Goal: Find specific page/section: Find specific page/section

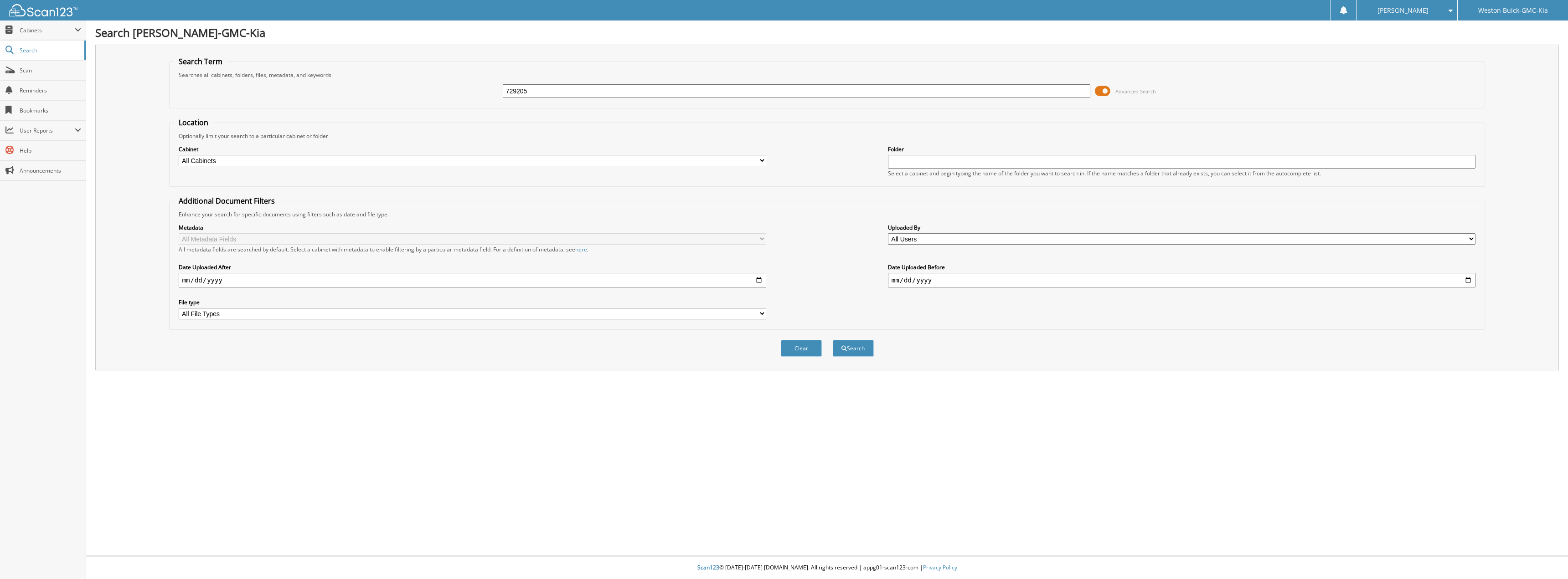
type input "729205"
click at [833, 340] on button "Search" at bounding box center [853, 348] width 41 height 17
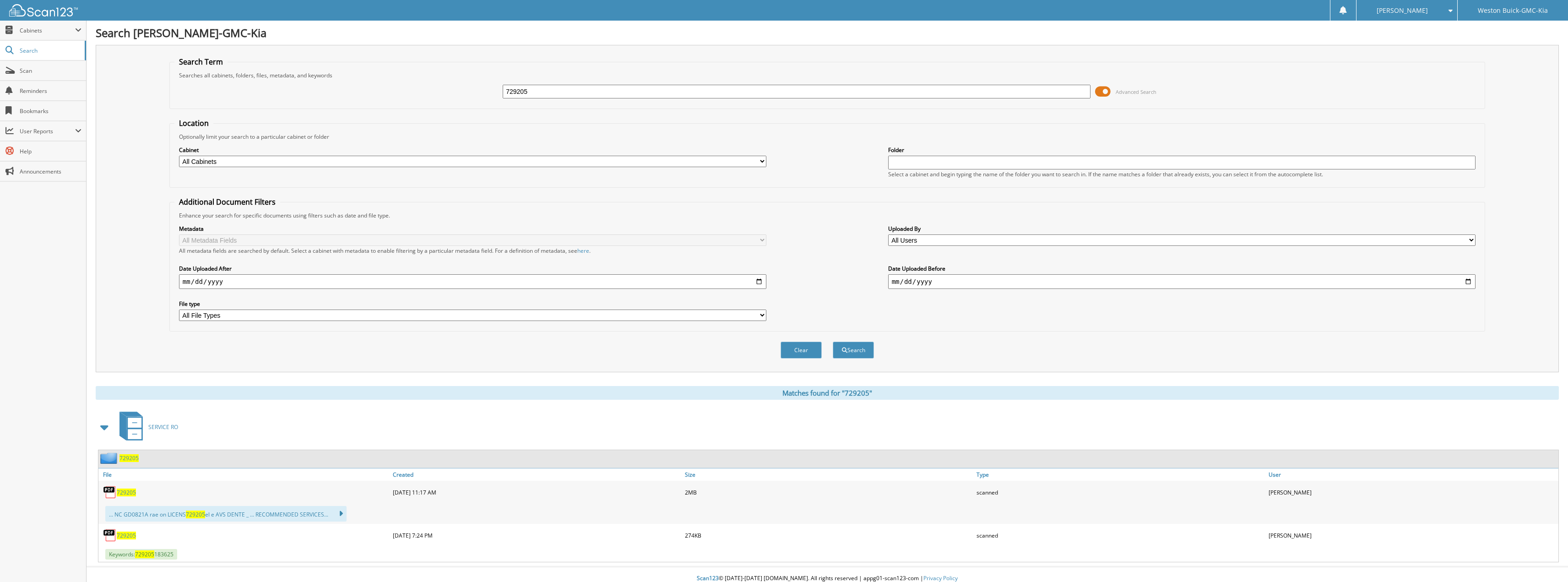
click at [122, 535] on span "729205" at bounding box center [126, 535] width 19 height 8
drag, startPoint x: 546, startPoint y: 96, endPoint x: 312, endPoint y: 54, distance: 237.7
click at [312, 54] on div "Search Term Searches all cabinets, folders, files, metadata, and keywords 72920…" at bounding box center [827, 208] width 1464 height 328
type input "123771"
click at [833, 341] on button "Search" at bounding box center [853, 350] width 41 height 17
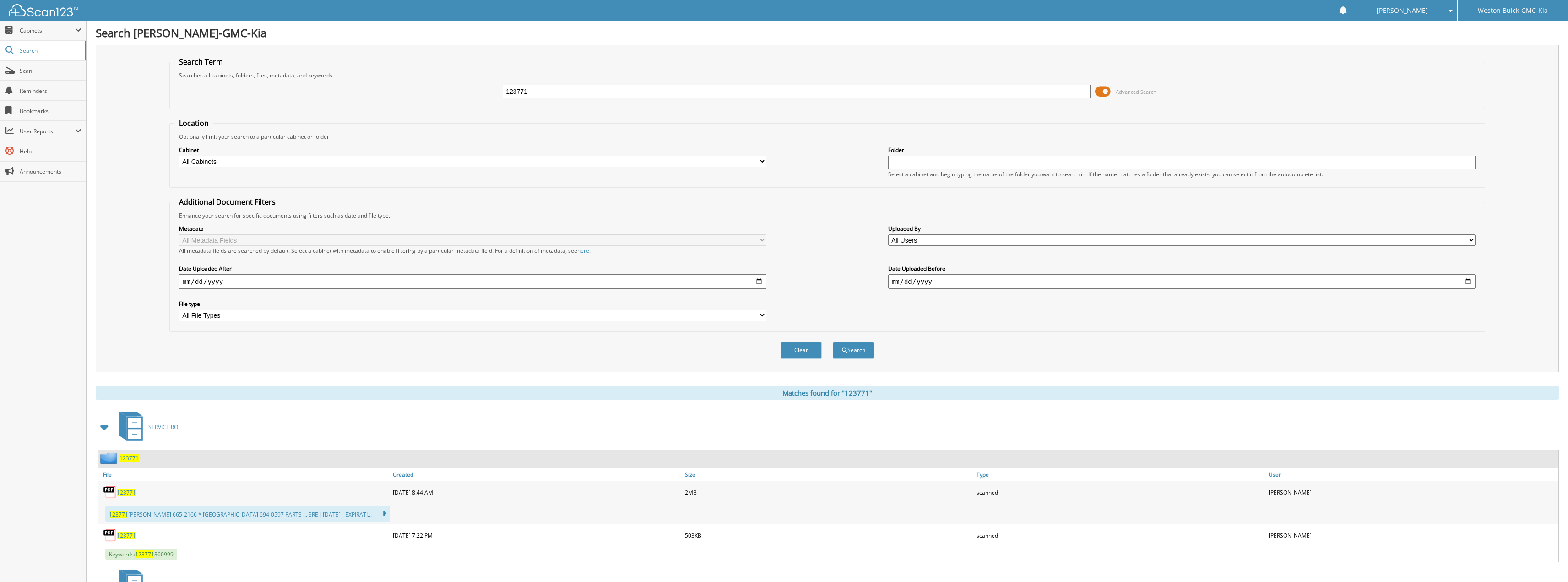
click at [127, 536] on span "123771" at bounding box center [126, 535] width 19 height 8
drag, startPoint x: 686, startPoint y: 94, endPoint x: 622, endPoint y: 76, distance: 66.5
click at [622, 76] on fieldset "Search Term Searches all cabinets, folders, files, metadata, and keywords 12377…" at bounding box center [827, 83] width 1316 height 53
drag, startPoint x: 628, startPoint y: 94, endPoint x: 405, endPoint y: 87, distance: 223.1
click at [407, 89] on div "123771 Advanced Search" at bounding box center [827, 91] width 1306 height 24
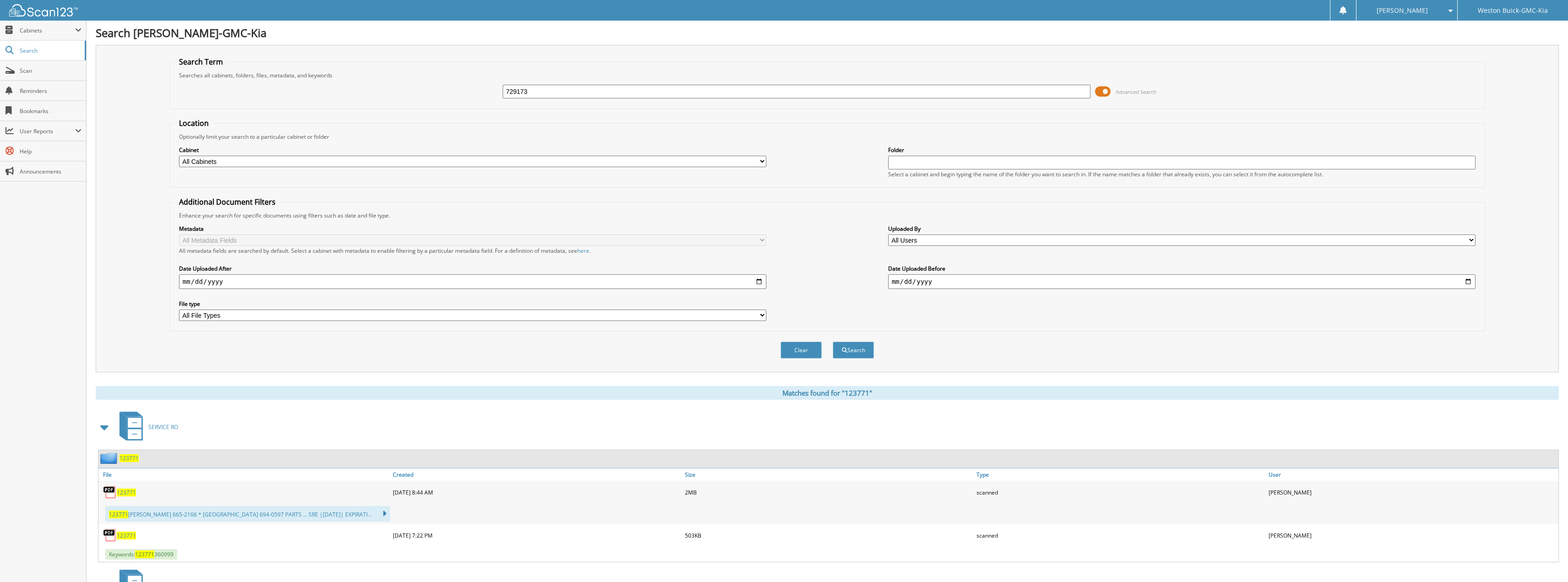
type input "729173"
click at [833, 341] on button "Search" at bounding box center [853, 350] width 41 height 17
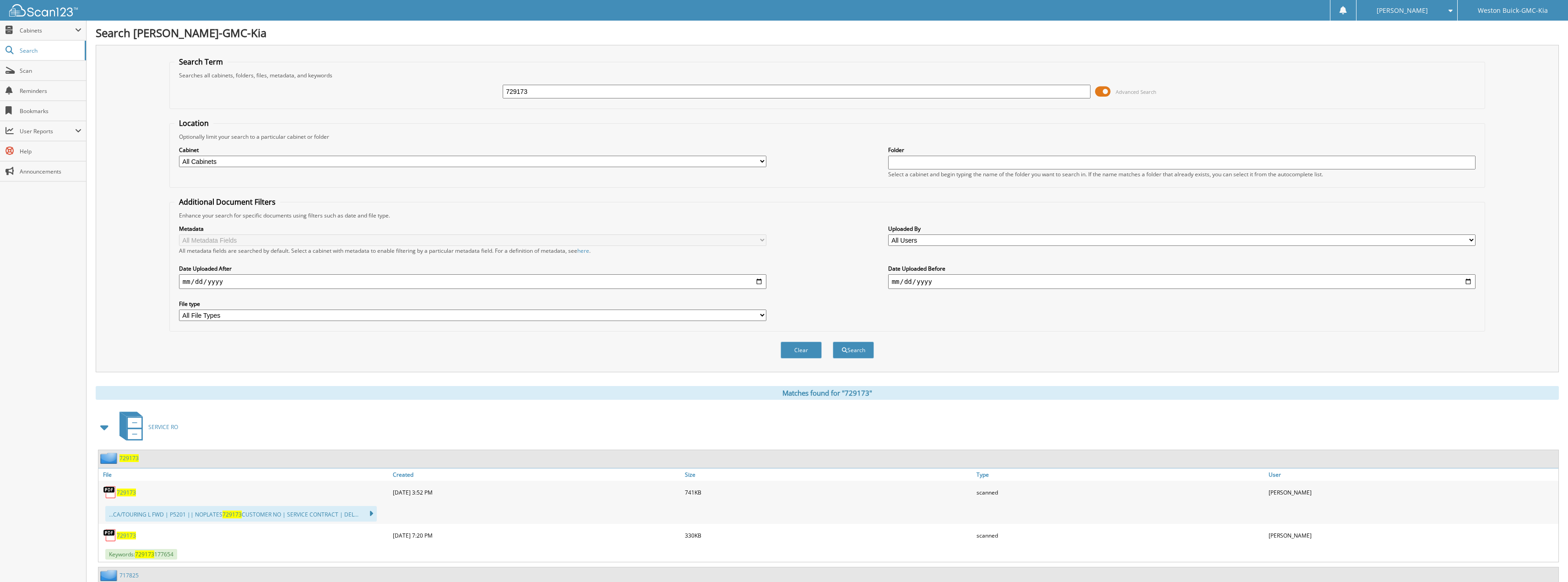
click at [597, 95] on input "729173" at bounding box center [796, 91] width 588 height 14
click at [833, 341] on button "Search" at bounding box center [853, 350] width 41 height 17
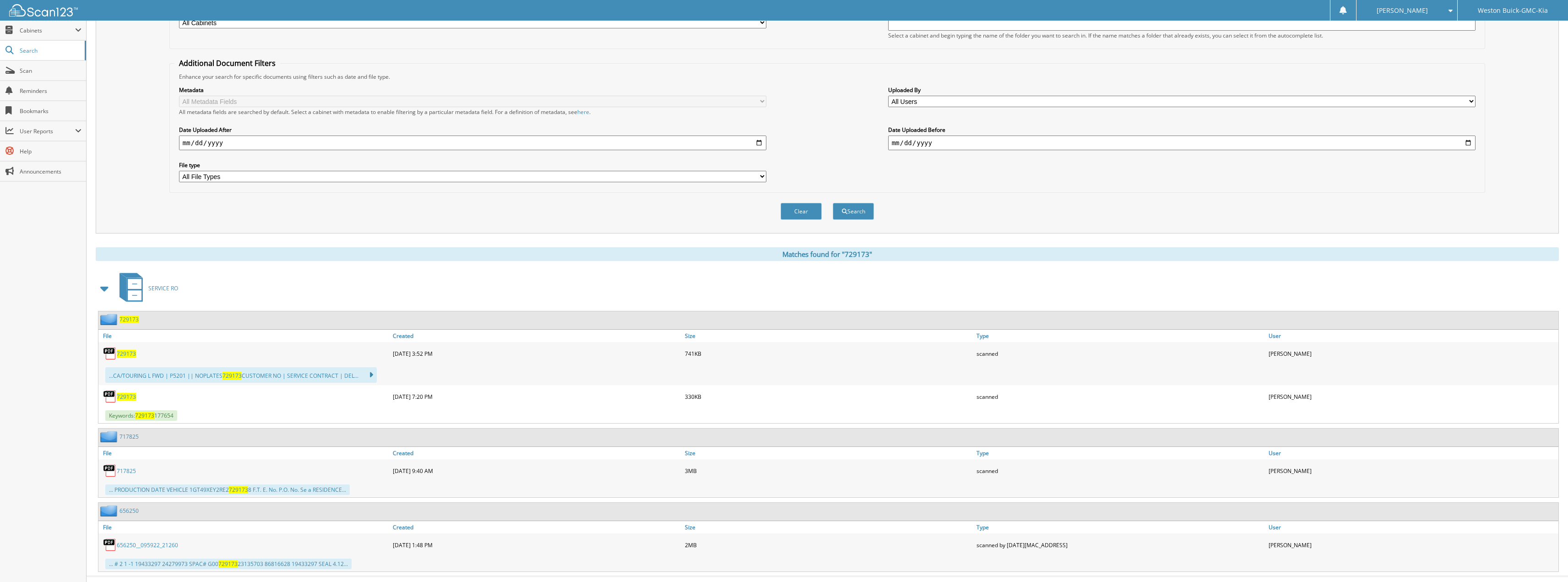
scroll to position [157, 0]
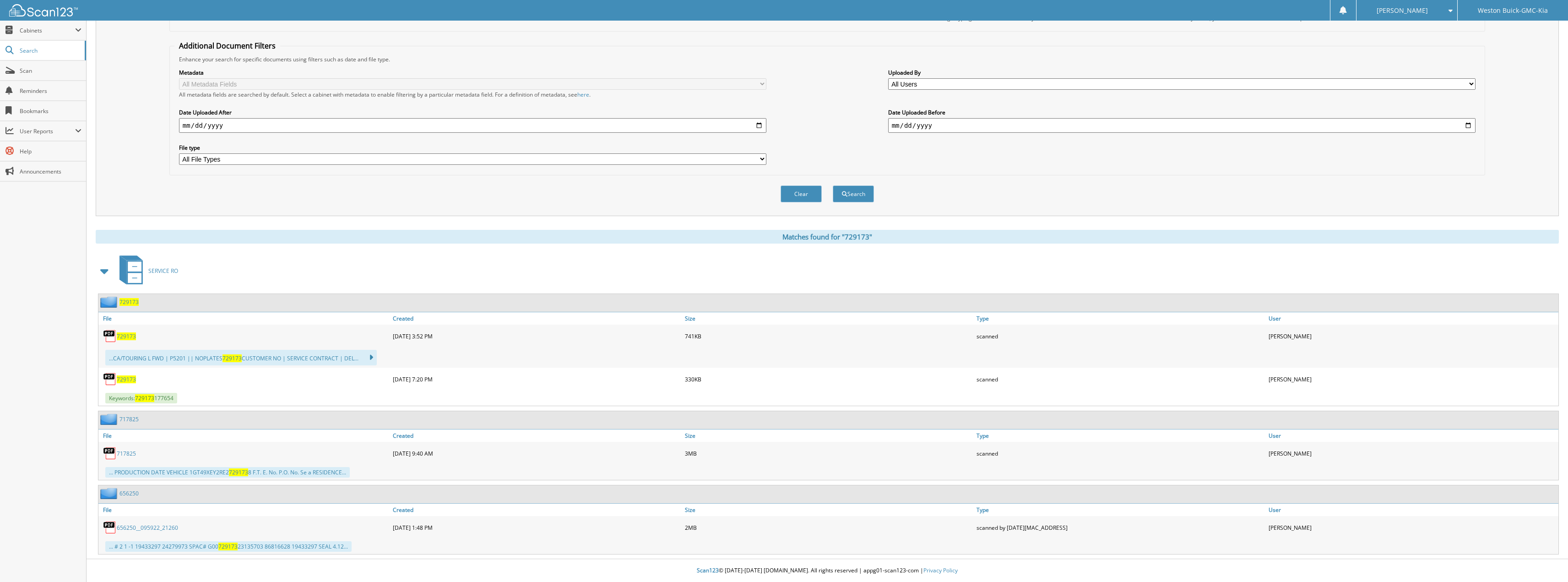
click at [127, 376] on span "729173" at bounding box center [126, 380] width 19 height 8
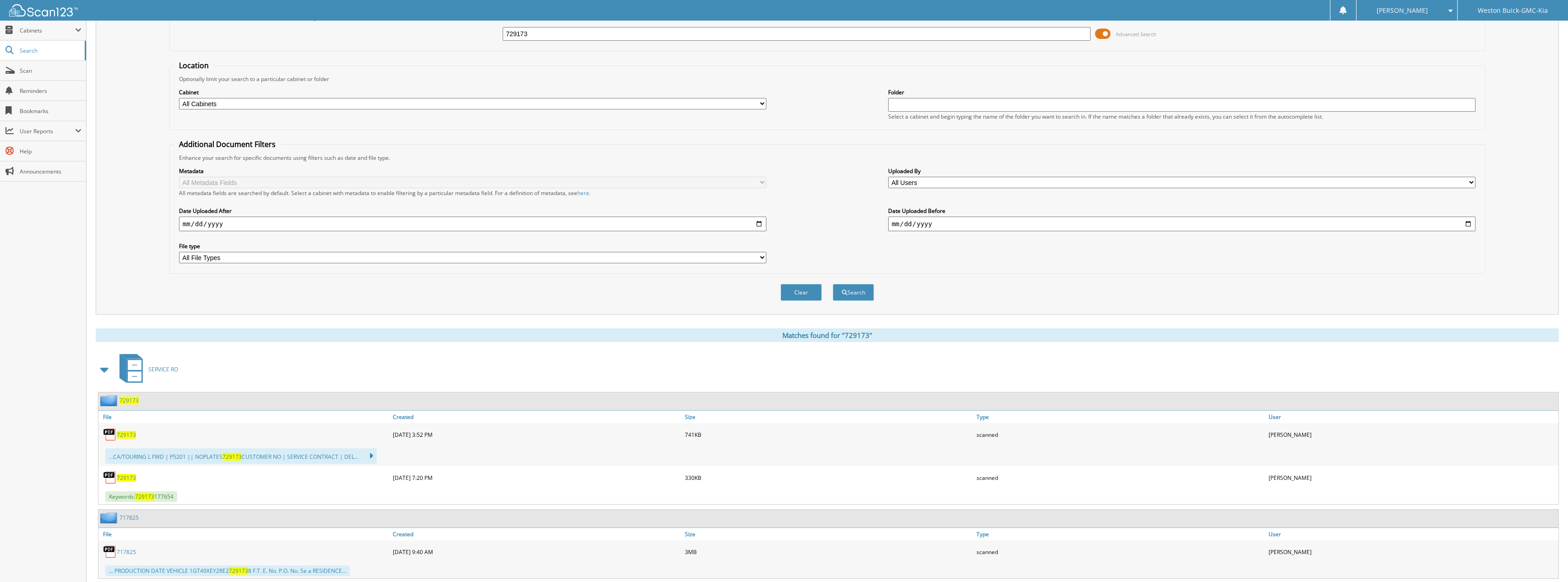
scroll to position [0, 0]
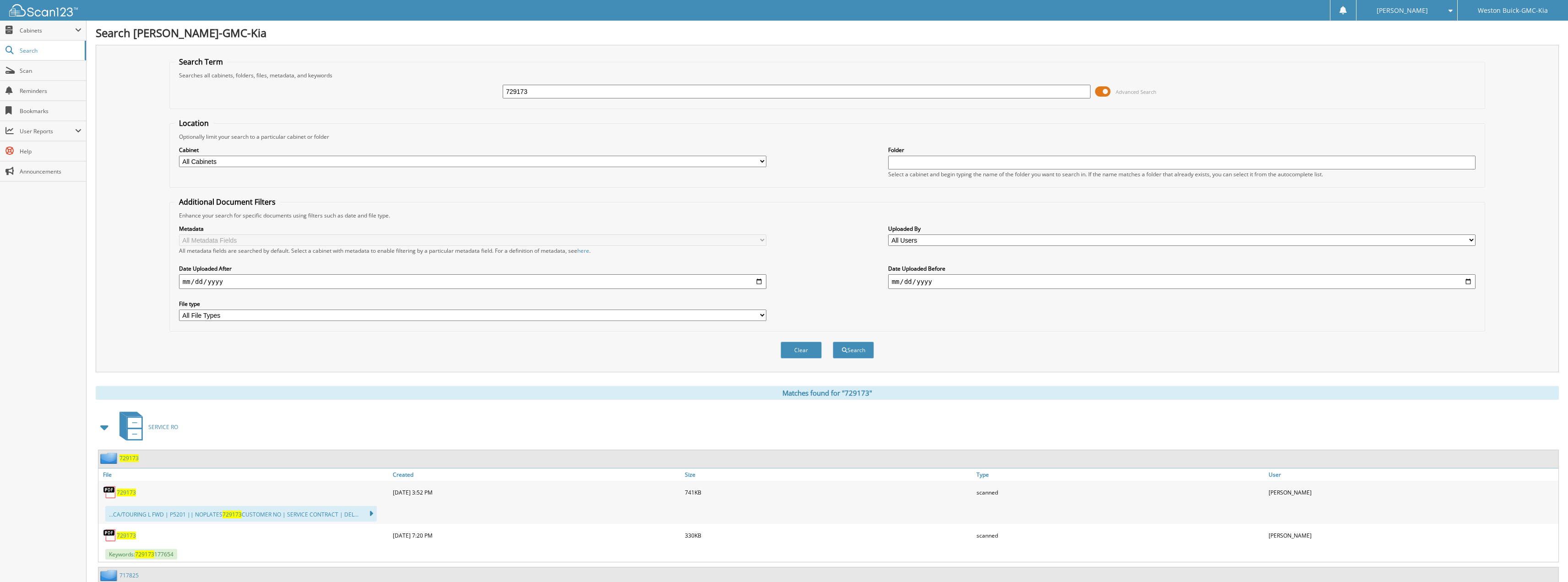
drag, startPoint x: 603, startPoint y: 94, endPoint x: 401, endPoint y: 115, distance: 203.1
click at [402, 115] on form "Search Term Searches all cabinets, folders, files, metadata, and keywords 72917…" at bounding box center [827, 212] width 1316 height 312
type input "123844"
click at [833, 341] on button "Search" at bounding box center [853, 350] width 41 height 17
click at [132, 493] on span "123844" at bounding box center [126, 493] width 19 height 8
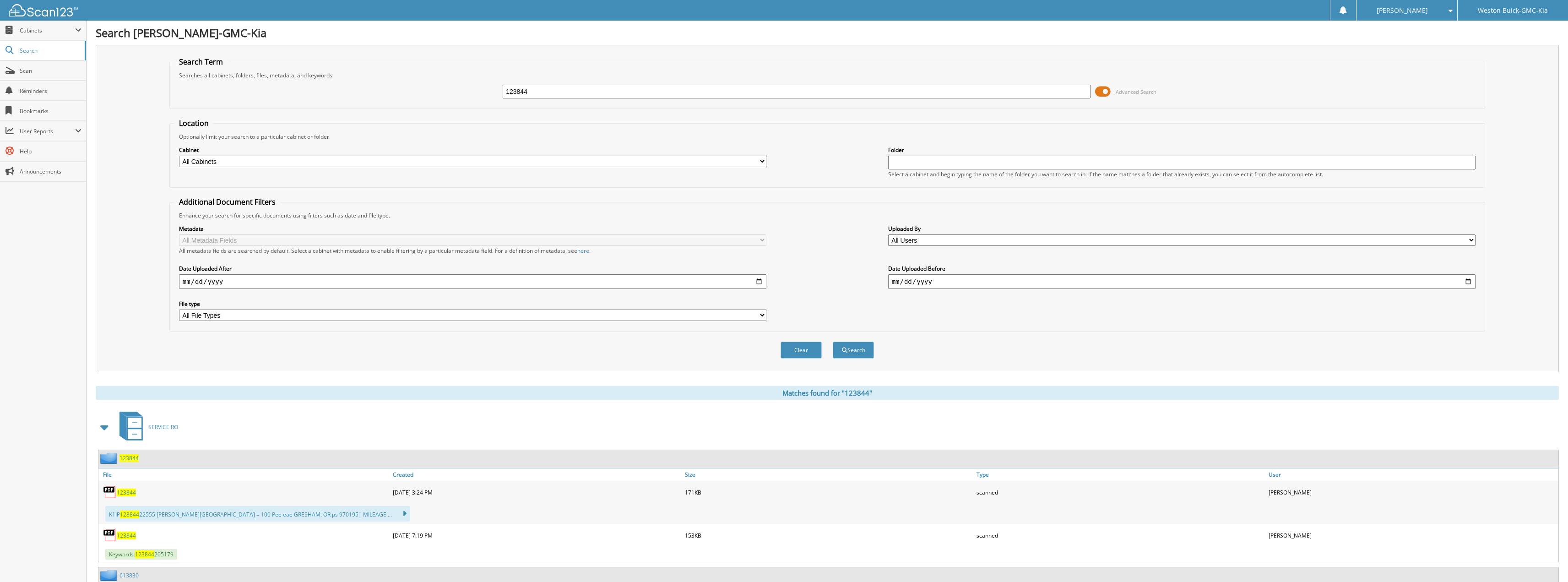
drag, startPoint x: 649, startPoint y: 98, endPoint x: 369, endPoint y: 112, distance: 280.3
click at [369, 112] on form "Search Term Searches all cabinets, folders, files, metadata, and keywords 12384…" at bounding box center [827, 212] width 1316 height 312
type input "123847"
click at [833, 341] on button "Search" at bounding box center [853, 350] width 41 height 17
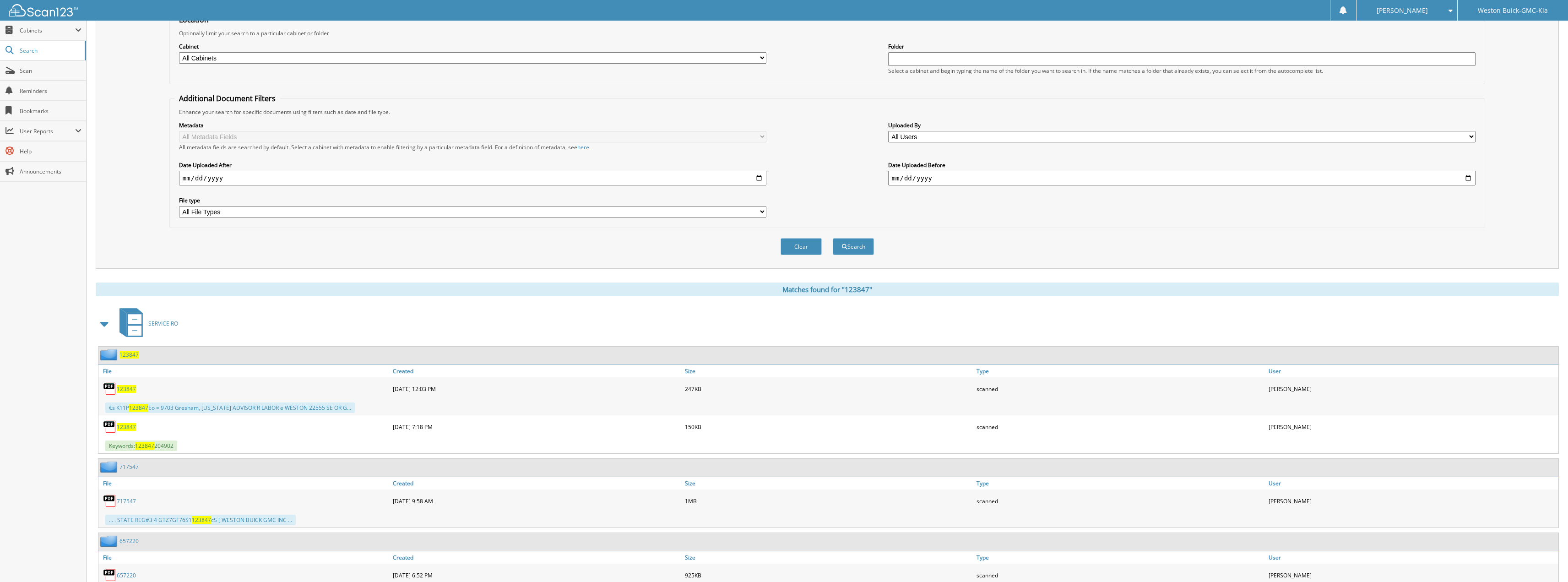
scroll to position [183, 0]
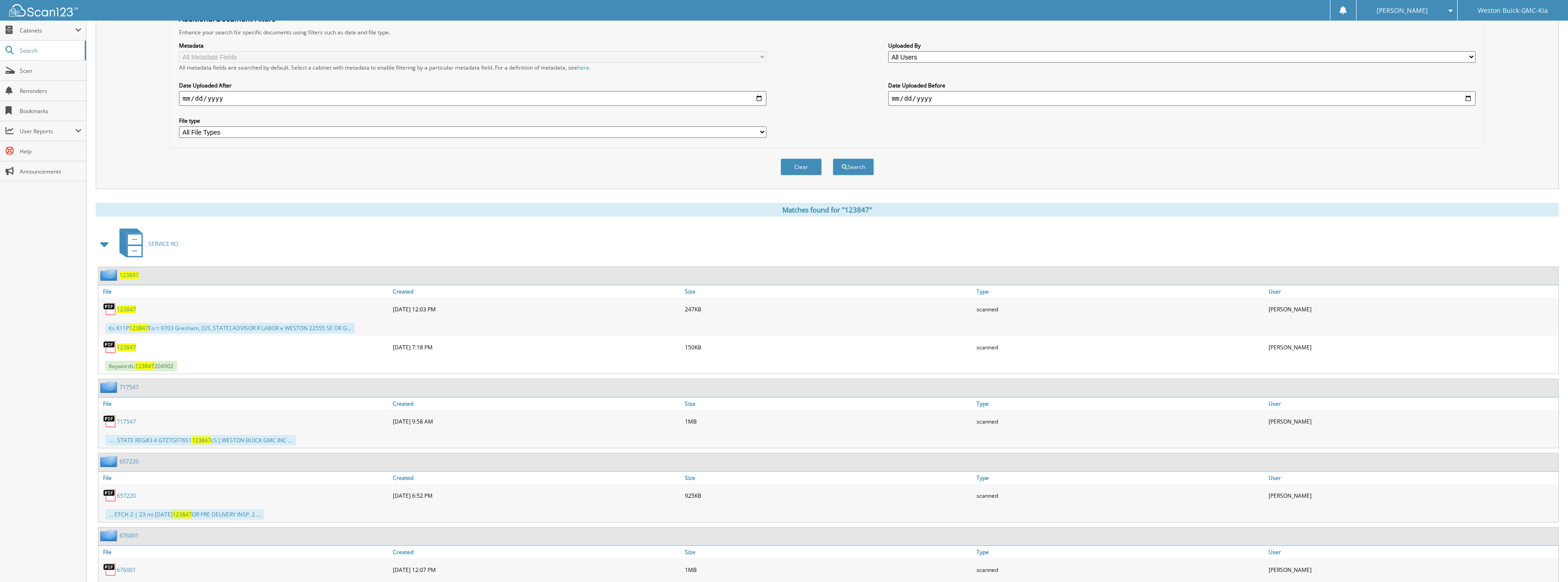
click at [134, 351] on span "123847" at bounding box center [126, 347] width 19 height 8
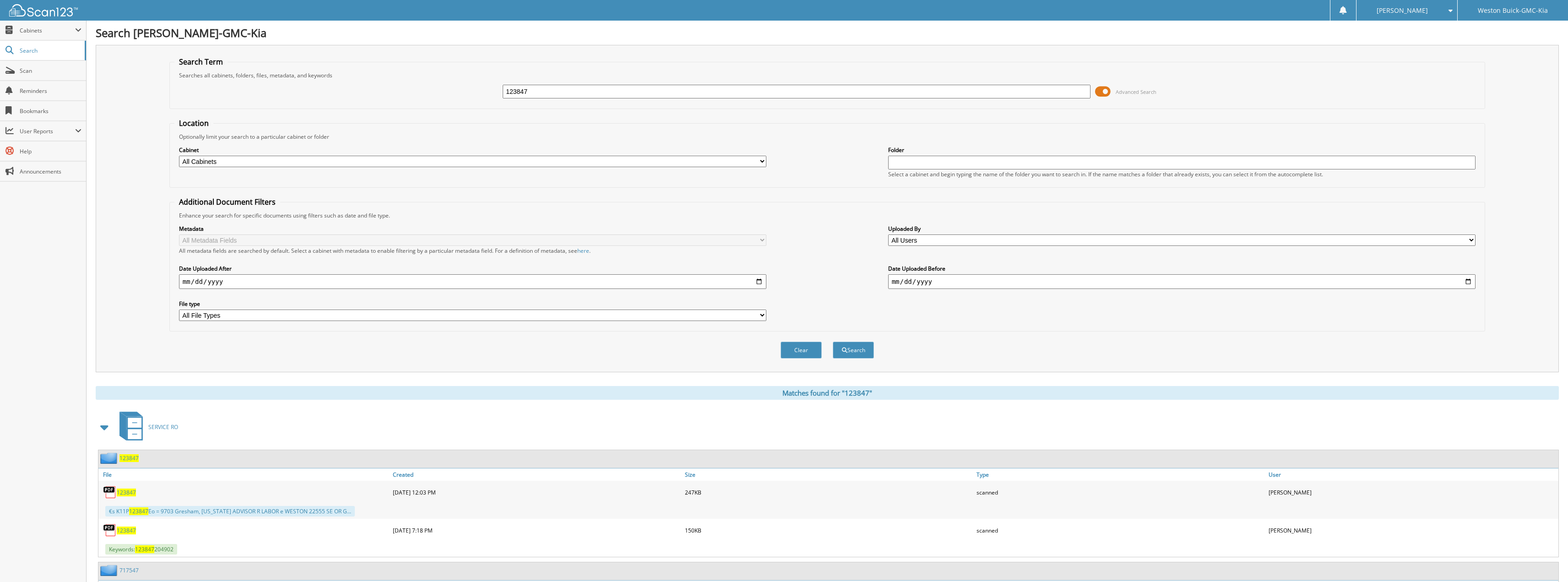
drag, startPoint x: 563, startPoint y: 84, endPoint x: 427, endPoint y: 85, distance: 136.0
click at [429, 85] on div "123847 Advanced Search" at bounding box center [827, 91] width 1306 height 24
drag, startPoint x: 555, startPoint y: 89, endPoint x: 431, endPoint y: 94, distance: 124.1
click at [431, 94] on div "123847 Advanced Search" at bounding box center [827, 91] width 1306 height 24
type input "123841"
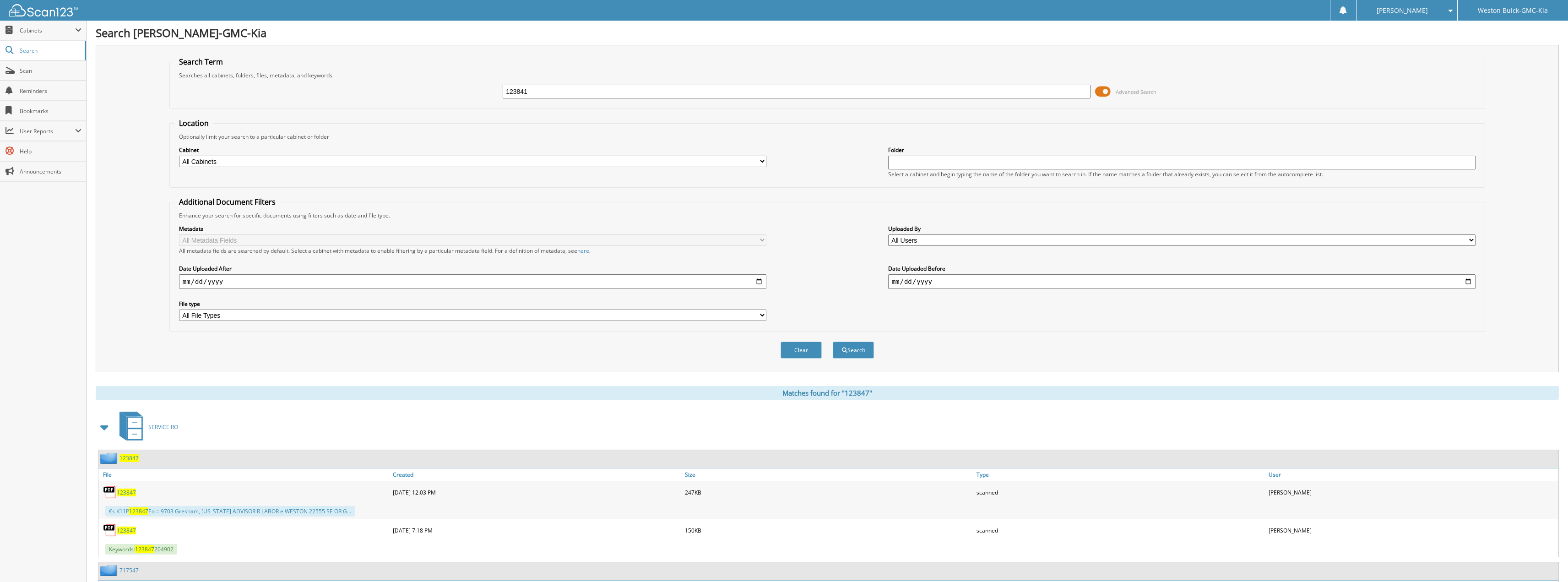
click at [833, 341] on button "Search" at bounding box center [853, 350] width 41 height 17
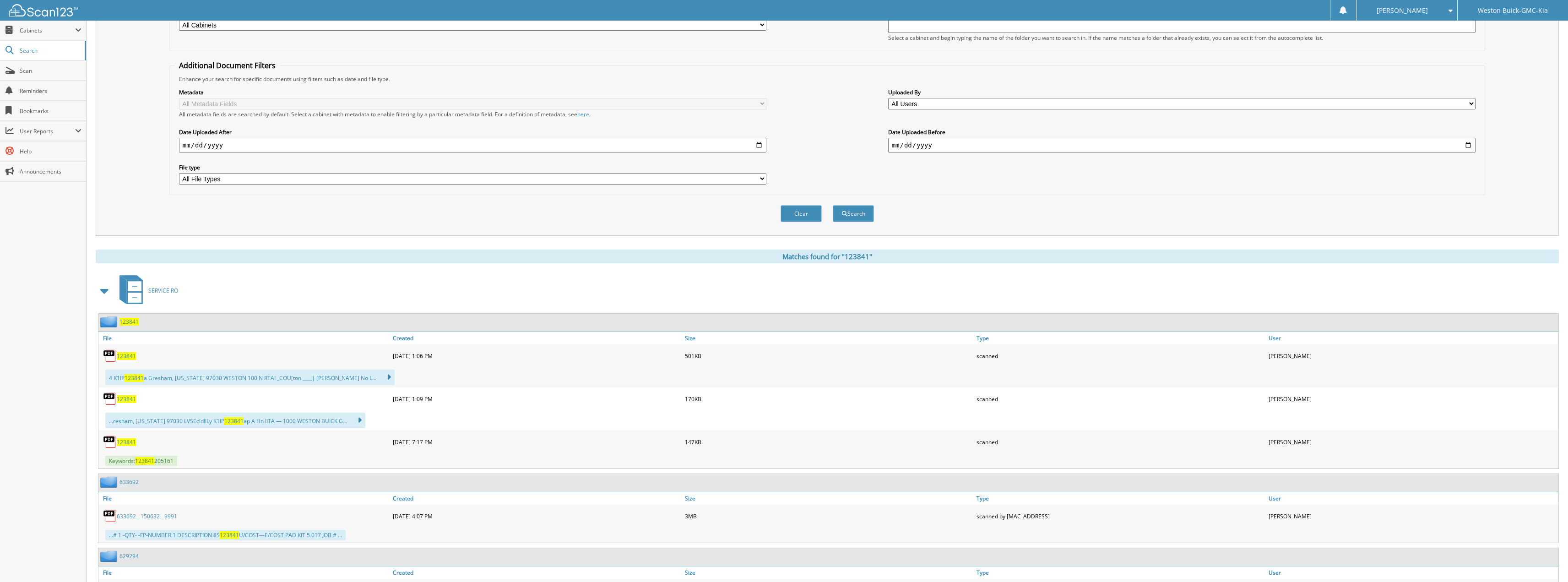
scroll to position [138, 0]
click at [132, 442] on span "123841" at bounding box center [126, 441] width 19 height 8
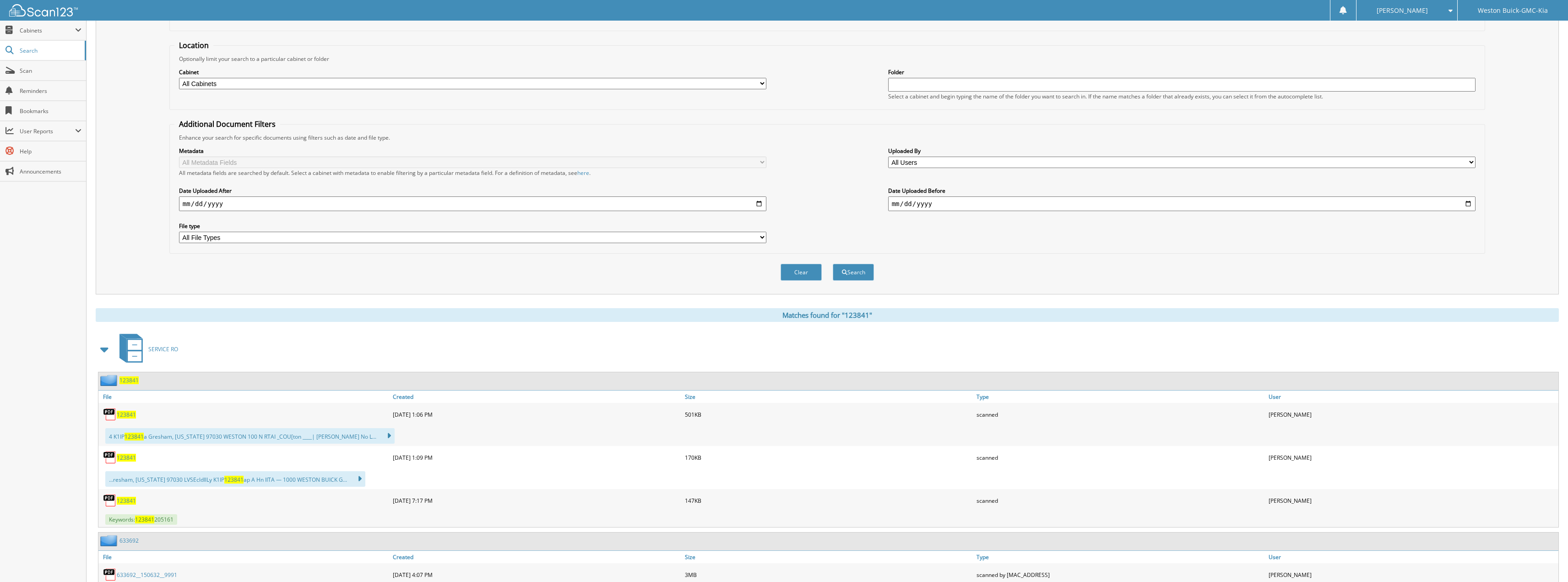
scroll to position [0, 0]
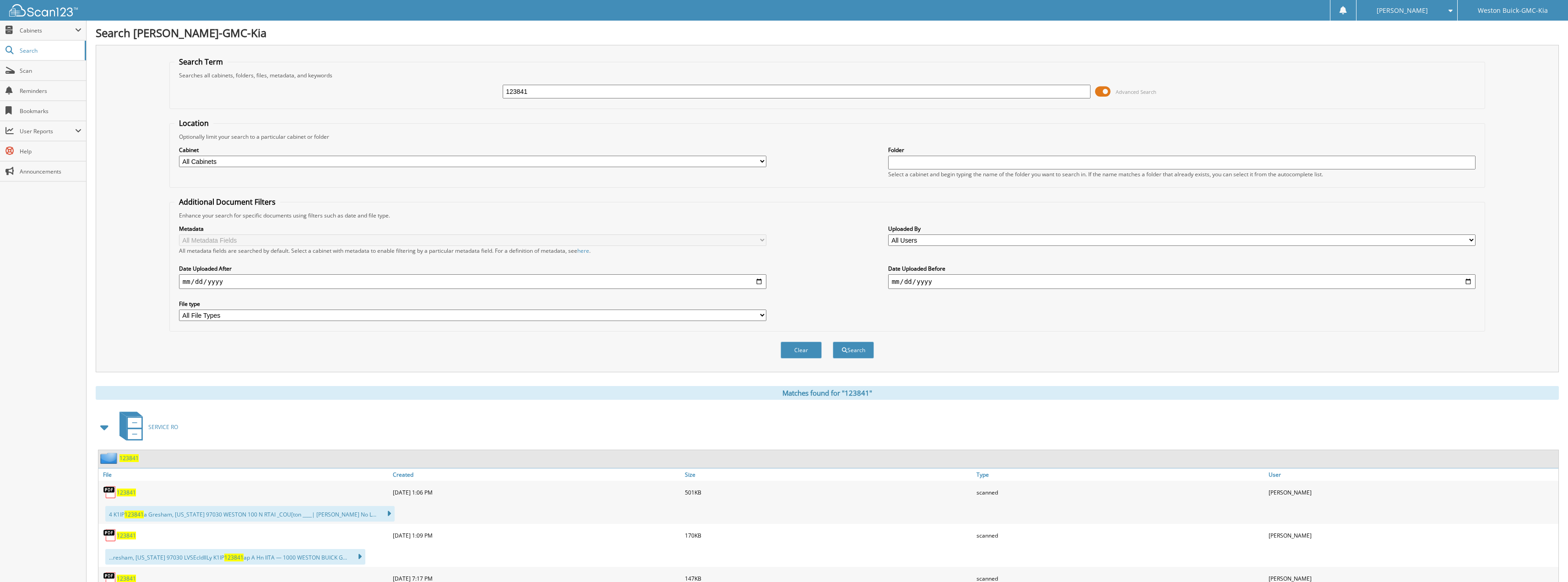
drag, startPoint x: 667, startPoint y: 94, endPoint x: 580, endPoint y: 86, distance: 87.4
click at [592, 86] on input "123841" at bounding box center [796, 91] width 588 height 14
drag, startPoint x: 551, startPoint y: 92, endPoint x: 492, endPoint y: 91, distance: 59.0
click at [492, 91] on div "123841 Advanced Search" at bounding box center [827, 91] width 1306 height 24
type input "123842"
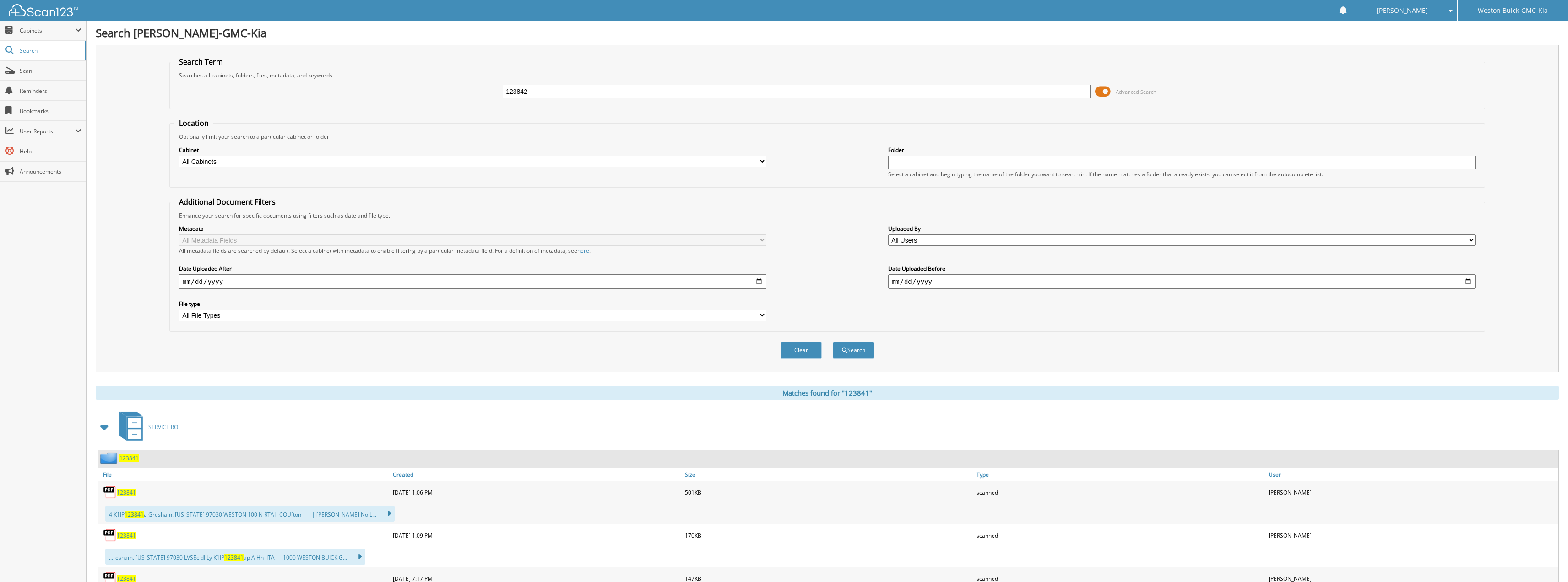
click at [833, 341] on button "Search" at bounding box center [853, 350] width 41 height 17
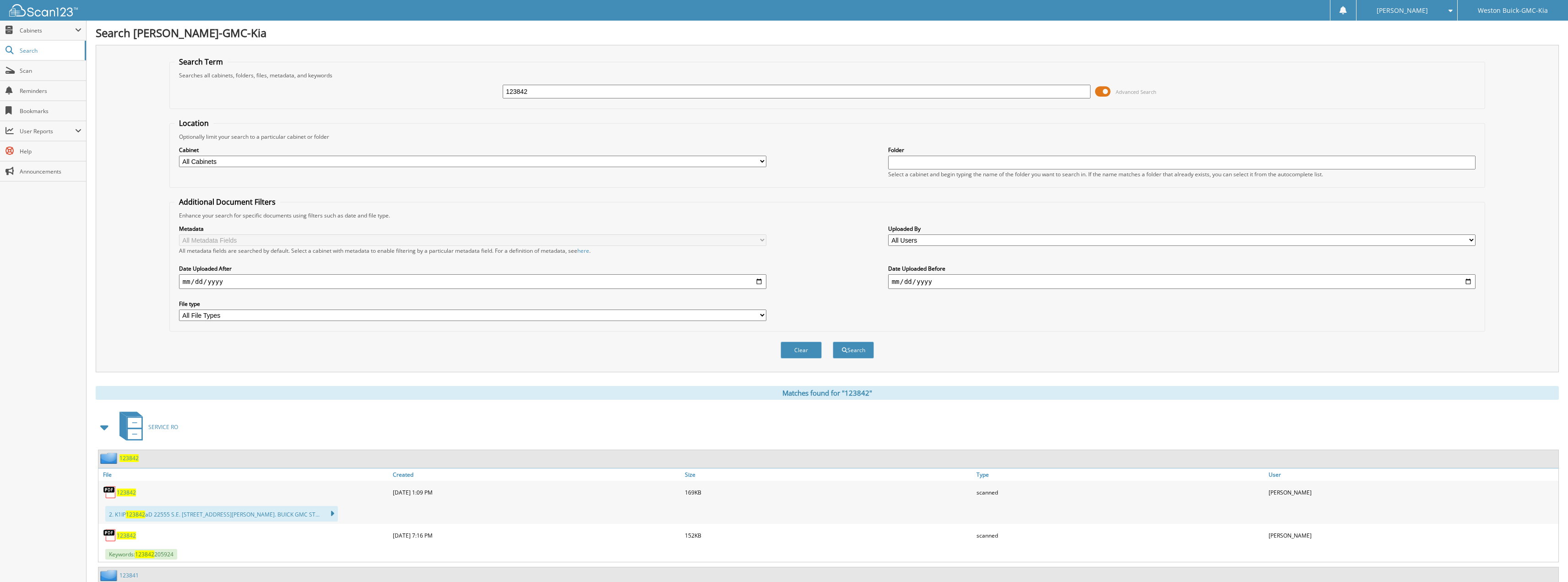
click at [129, 537] on span "123842" at bounding box center [126, 535] width 19 height 8
click at [592, 100] on div "123842 Advanced Search" at bounding box center [827, 91] width 1306 height 24
drag, startPoint x: 587, startPoint y: 91, endPoint x: 334, endPoint y: 52, distance: 256.0
click at [336, 53] on div "Search Term Searches all cabinets, folders, files, metadata, and keywords 12384…" at bounding box center [827, 208] width 1464 height 328
type input "123846"
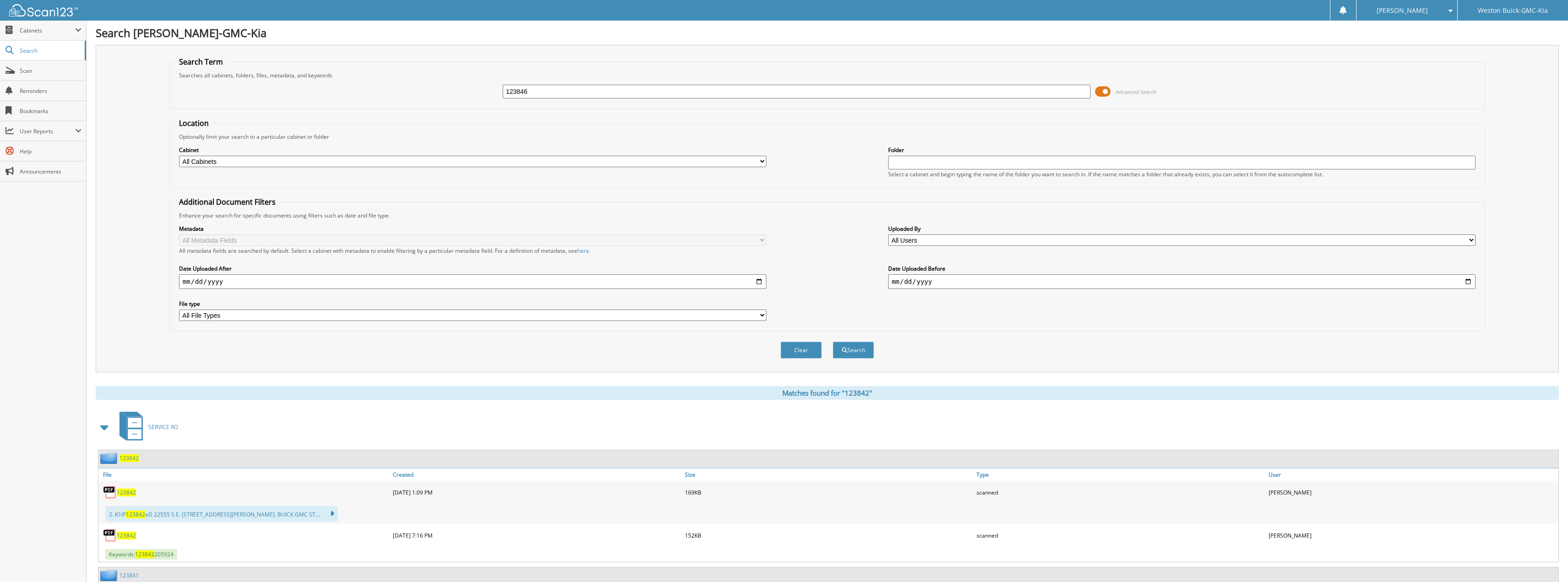
click at [833, 341] on button "Search" at bounding box center [853, 350] width 41 height 17
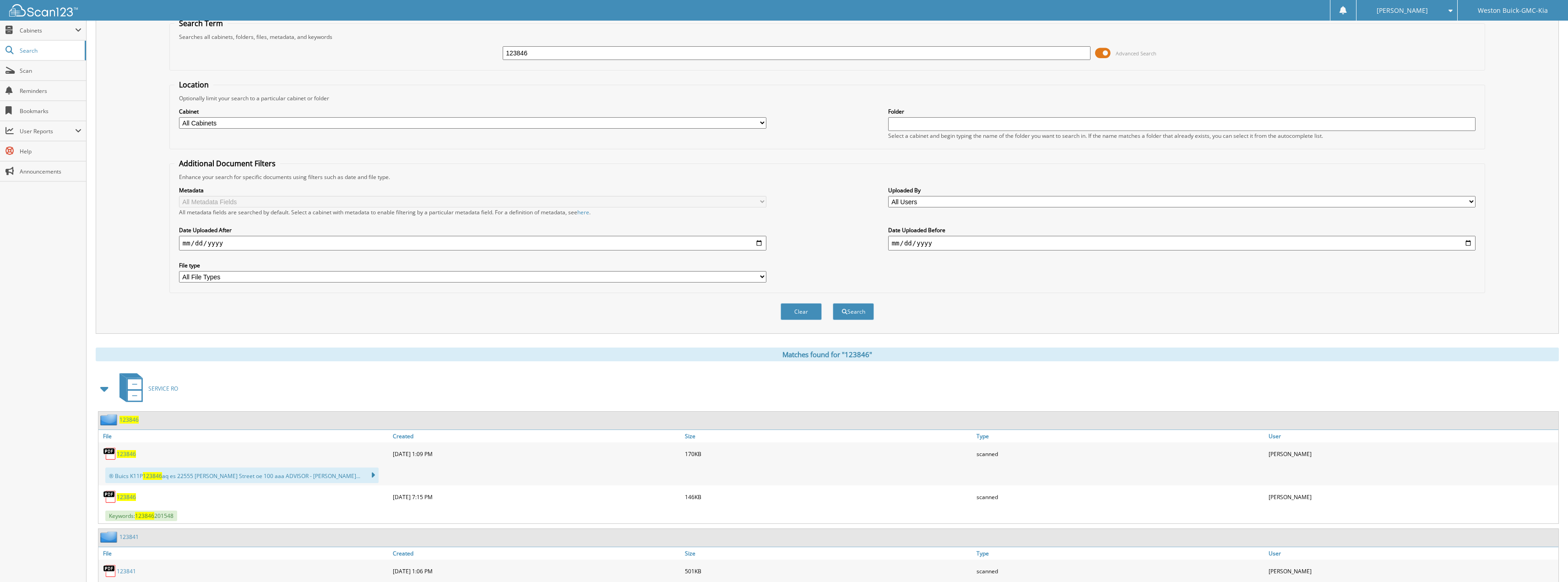
scroll to position [91, 0]
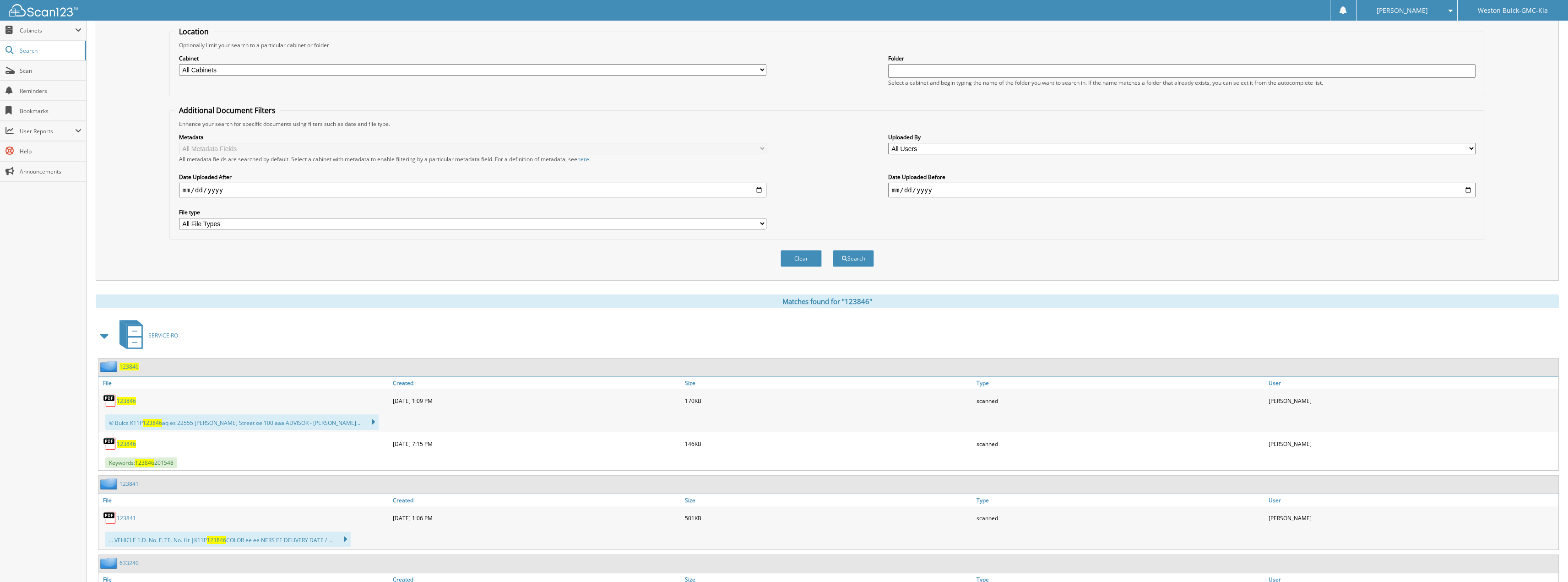
click at [124, 448] on span "123846" at bounding box center [126, 444] width 19 height 8
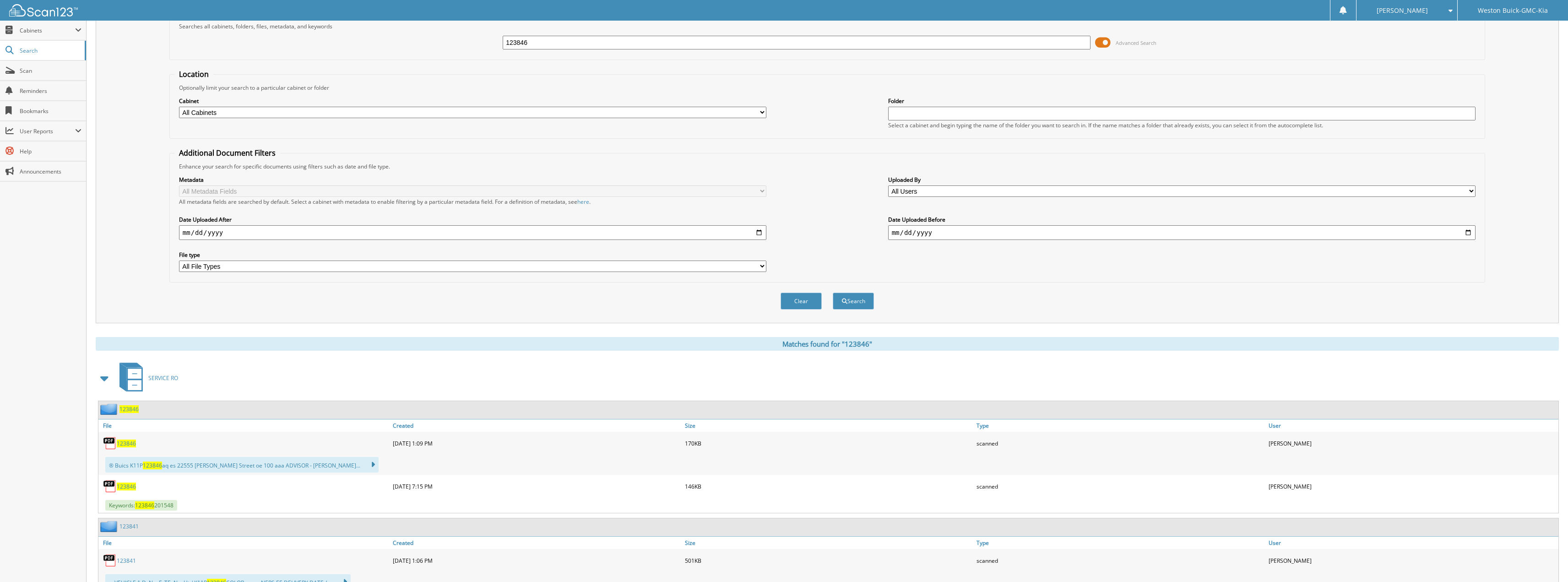
scroll to position [0, 0]
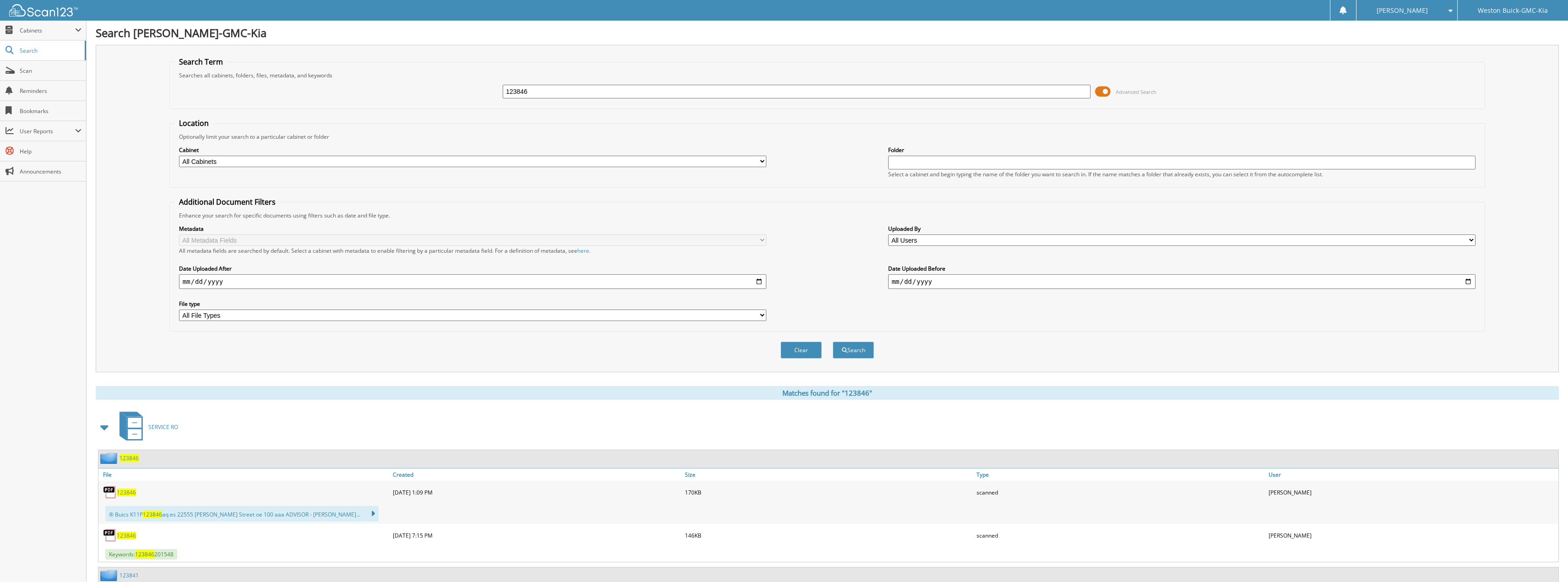
drag, startPoint x: 646, startPoint y: 86, endPoint x: 432, endPoint y: 89, distance: 214.0
click at [452, 94] on div "123846 Advanced Search" at bounding box center [827, 91] width 1306 height 24
type input "729377"
click at [833, 341] on button "Search" at bounding box center [853, 350] width 41 height 17
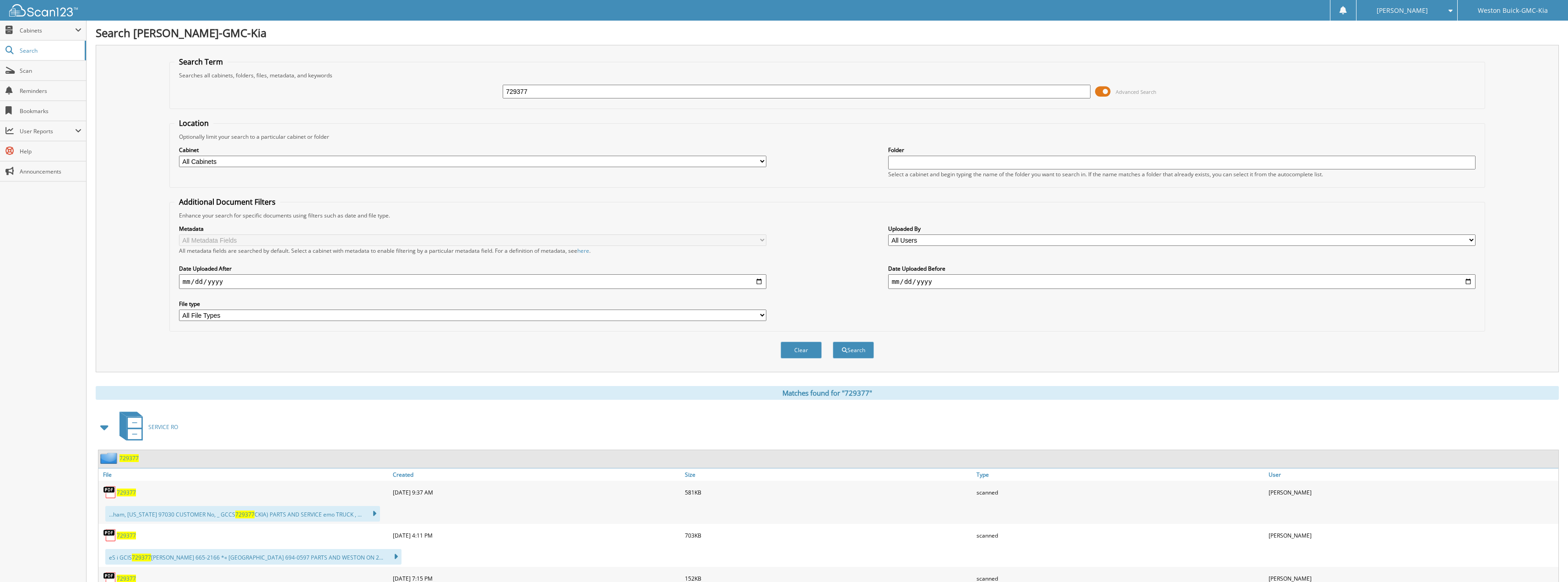
click at [590, 89] on input "729377" at bounding box center [796, 91] width 588 height 14
type input "729358"
click at [833, 341] on button "Search" at bounding box center [853, 350] width 41 height 17
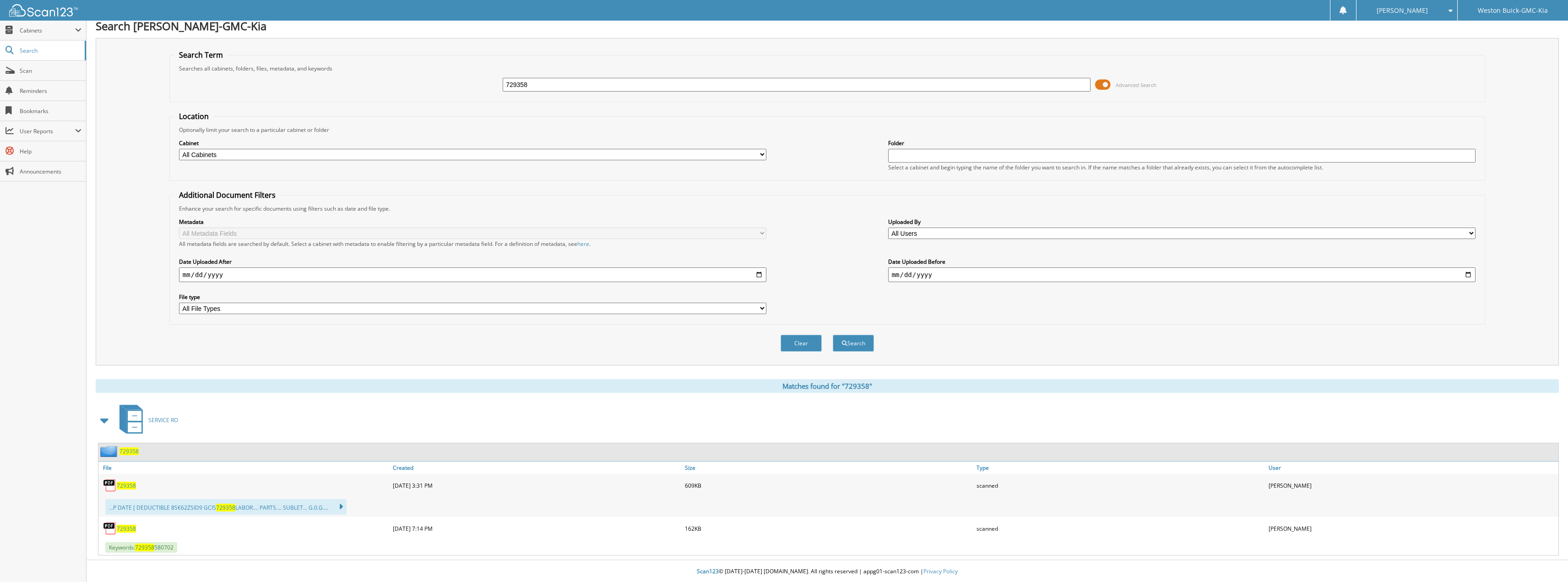
scroll to position [8, 0]
click at [129, 528] on span "729358" at bounding box center [126, 528] width 19 height 8
drag, startPoint x: 559, startPoint y: 82, endPoint x: 237, endPoint y: 17, distance: 328.5
click at [237, 17] on body "erika m. Settings Logout Weston Buick-GMC-Kia Close Cabinets My Company Email A…" at bounding box center [784, 287] width 1568 height 590
type input "728656"
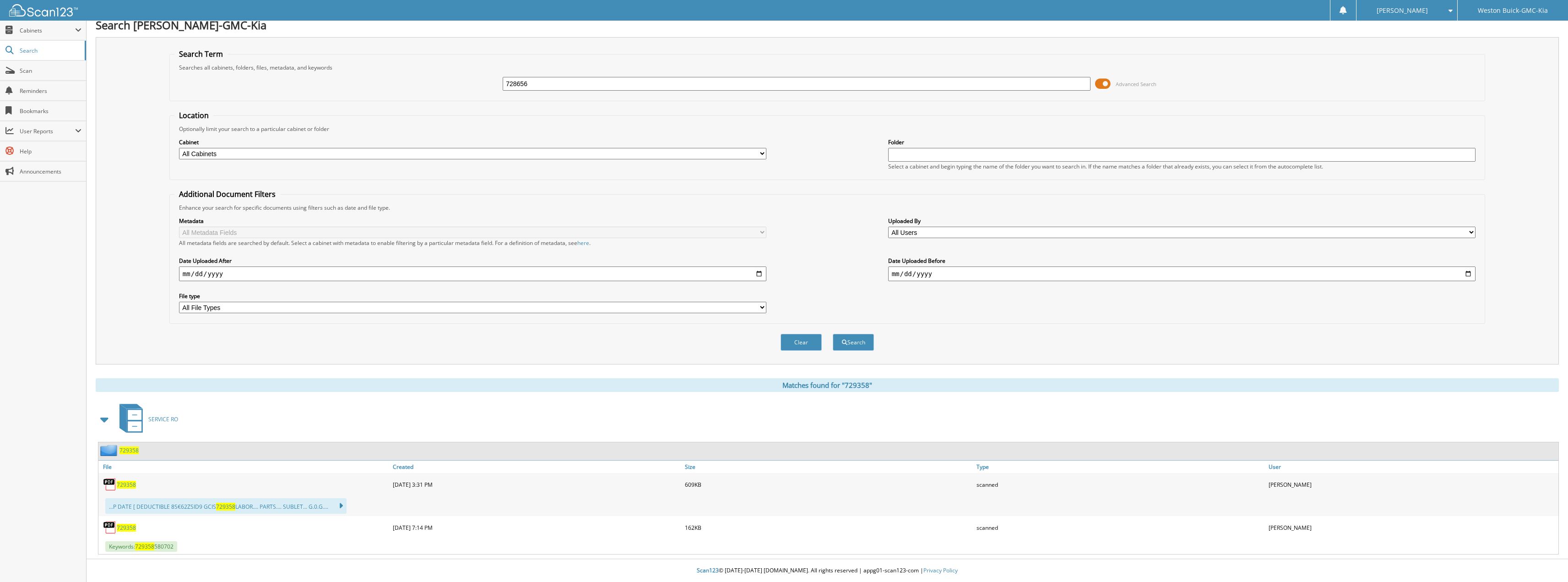
click at [833, 334] on button "Search" at bounding box center [853, 343] width 41 height 17
click at [125, 529] on span "728656" at bounding box center [126, 528] width 19 height 8
click at [575, 90] on input "728656" at bounding box center [796, 84] width 588 height 14
drag, startPoint x: 566, startPoint y: 84, endPoint x: 406, endPoint y: 71, distance: 160.5
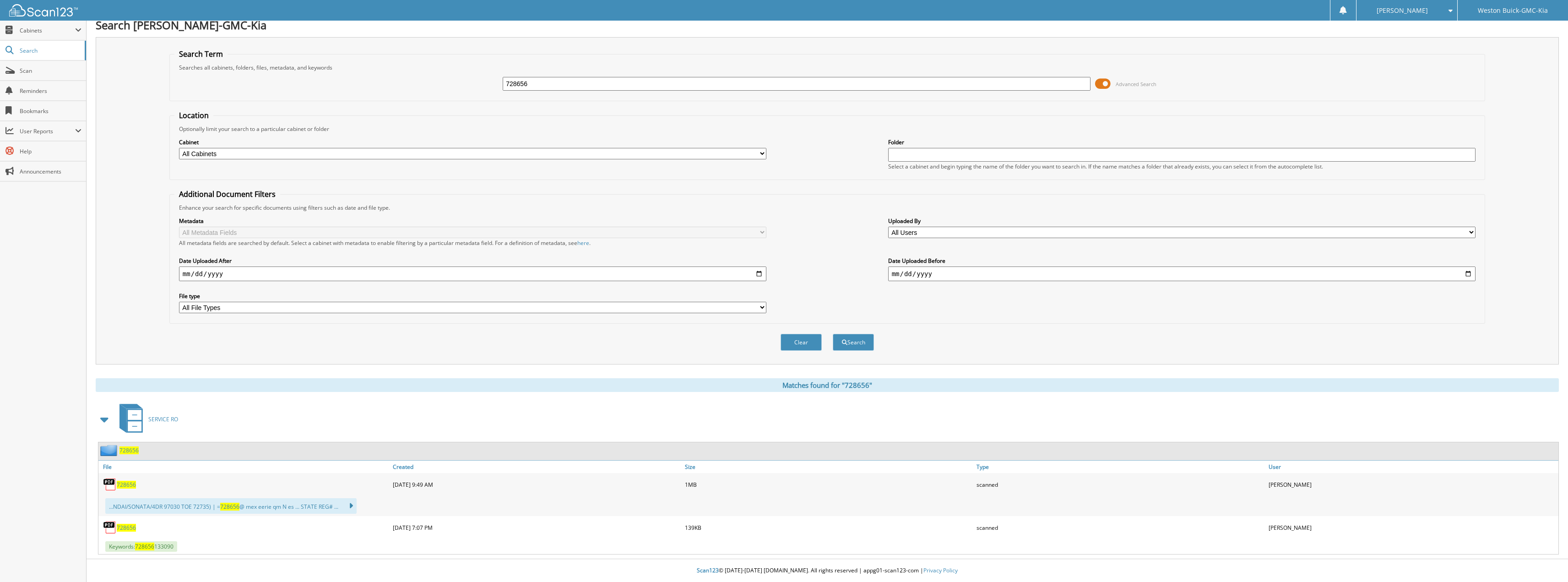
click at [407, 71] on fieldset "Search Term Searches all cabinets, folders, files, metadata, and keywords 72865…" at bounding box center [827, 75] width 1316 height 53
type input "729336"
click at [833, 334] on button "Search" at bounding box center [853, 343] width 41 height 17
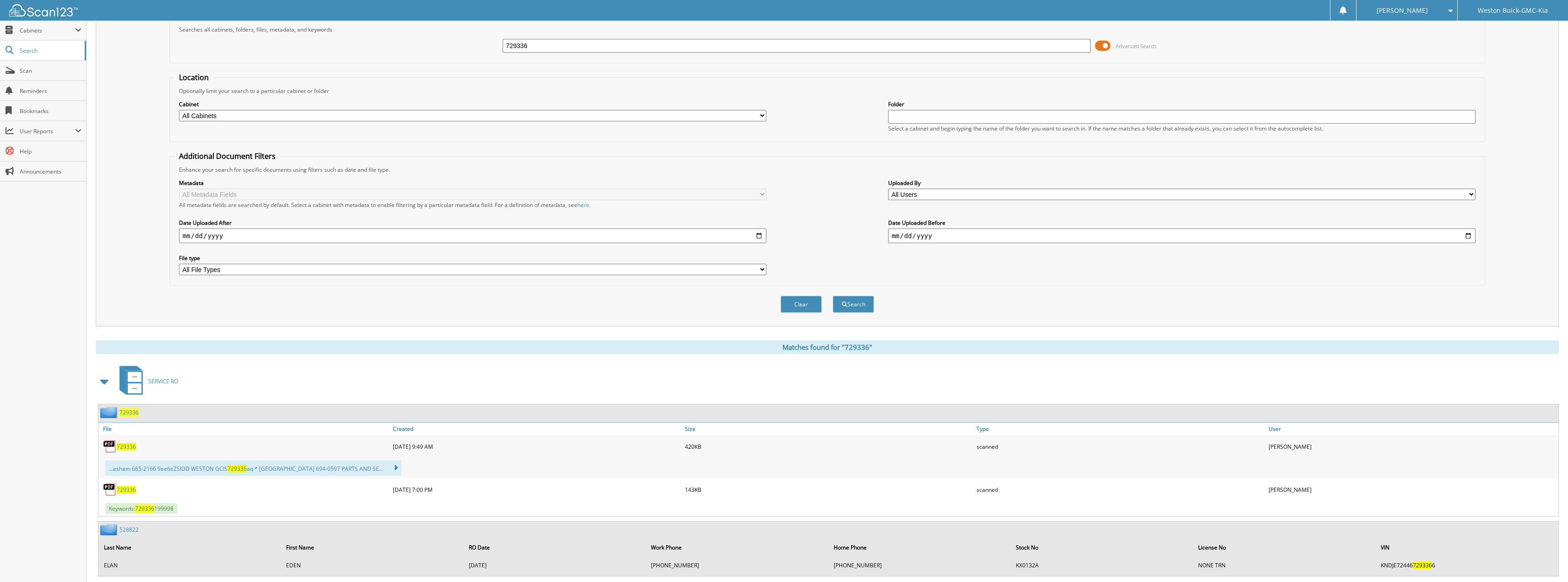
scroll to position [91, 0]
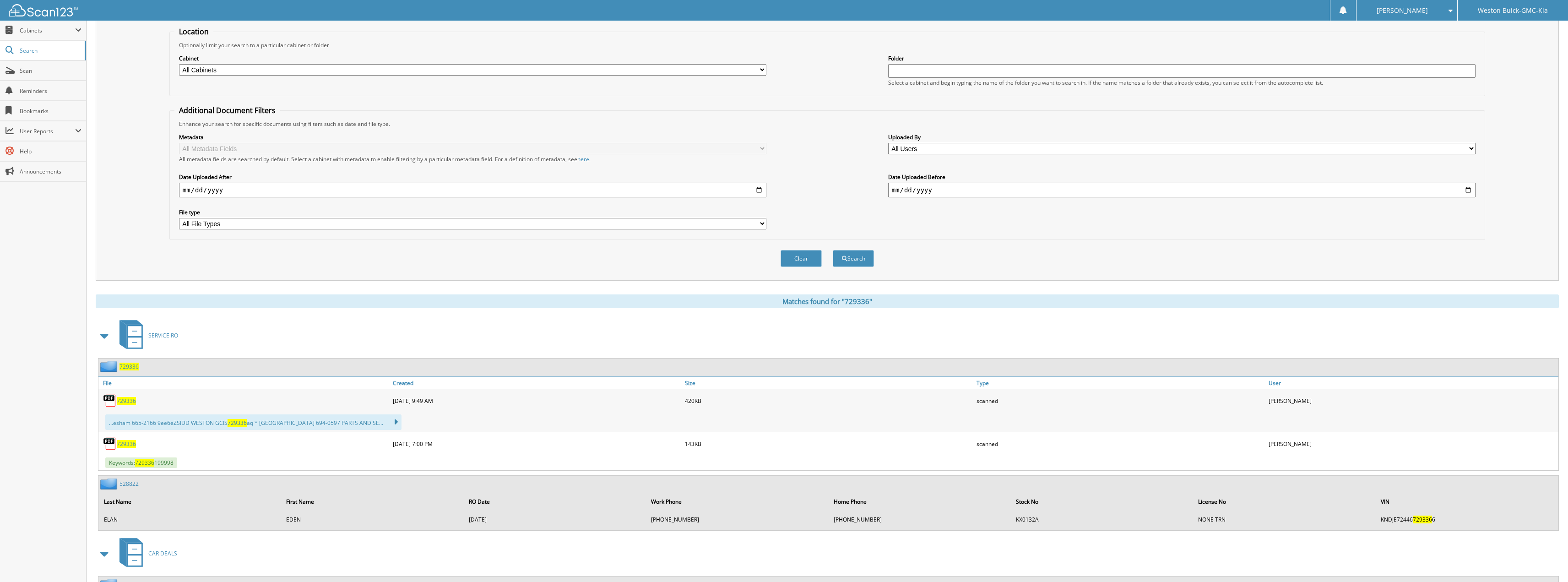
click at [126, 442] on span "729336" at bounding box center [126, 444] width 19 height 8
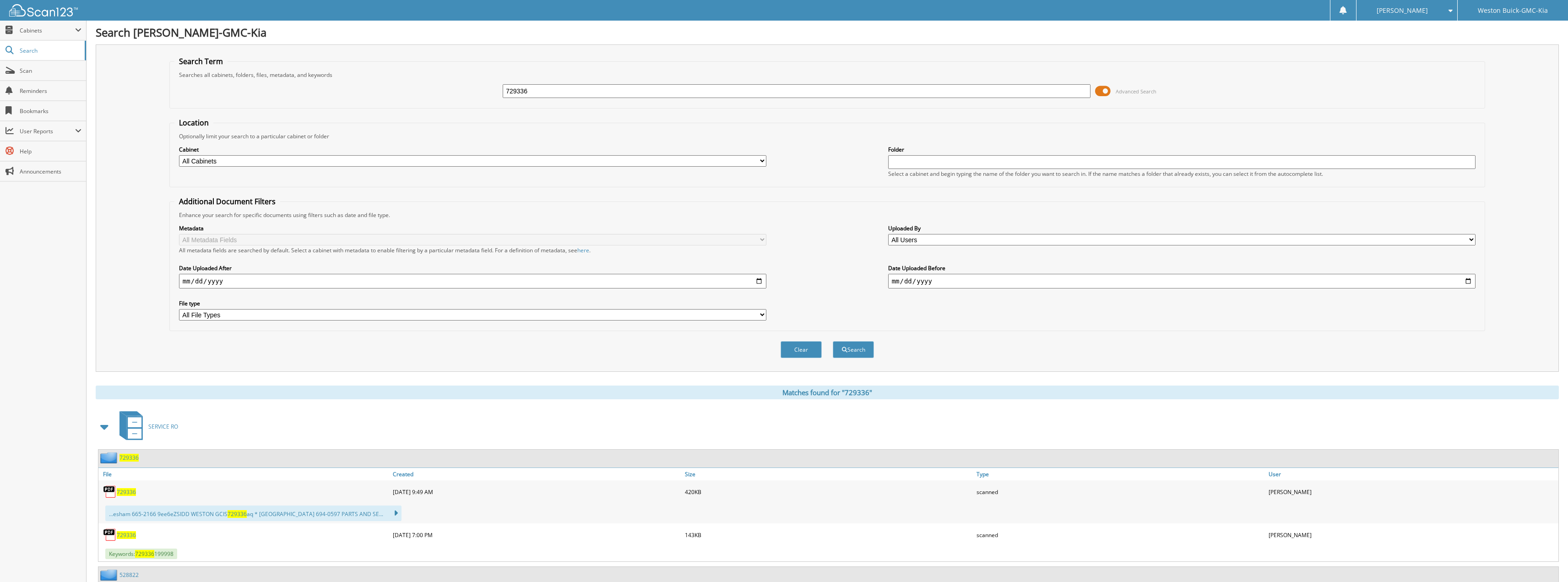
scroll to position [0, 0]
drag, startPoint x: 552, startPoint y: 98, endPoint x: 355, endPoint y: 105, distance: 197.1
click at [356, 107] on fieldset "Search Term Searches all cabinets, folders, files, metadata, and keywords 72933…" at bounding box center [827, 83] width 1316 height 53
type input "123674"
click at [833, 341] on button "Search" at bounding box center [853, 350] width 41 height 17
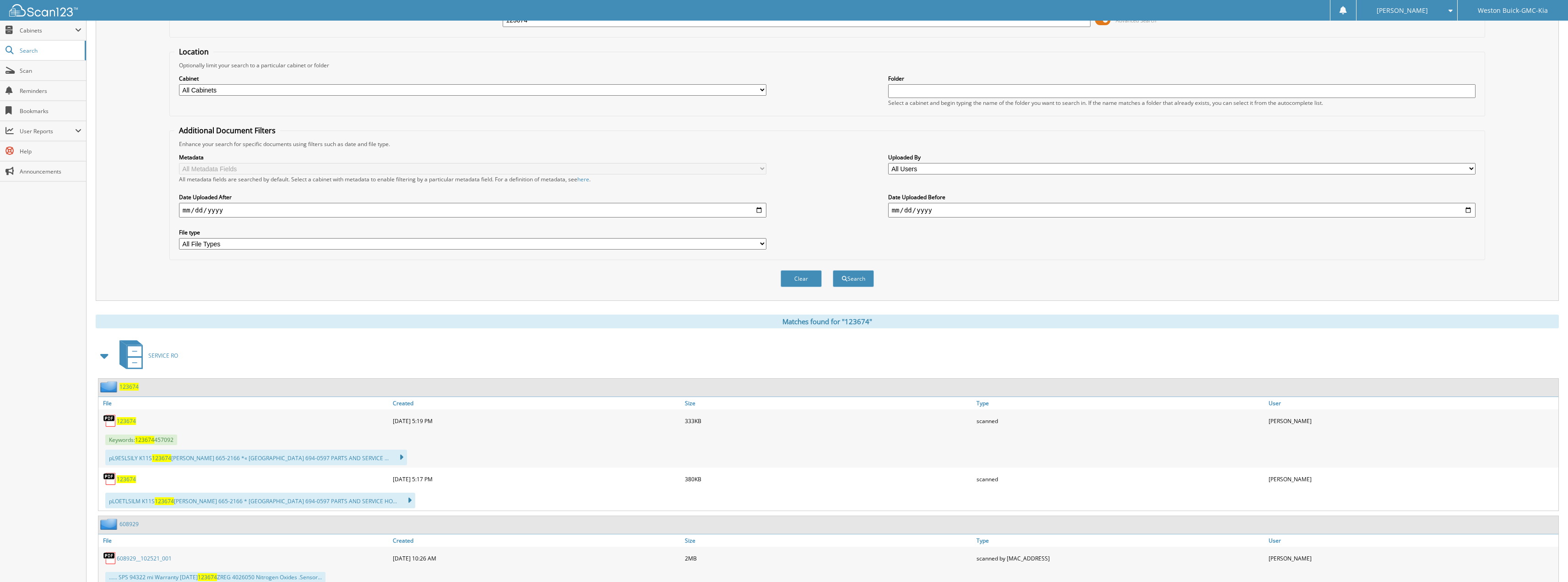
scroll to position [138, 0]
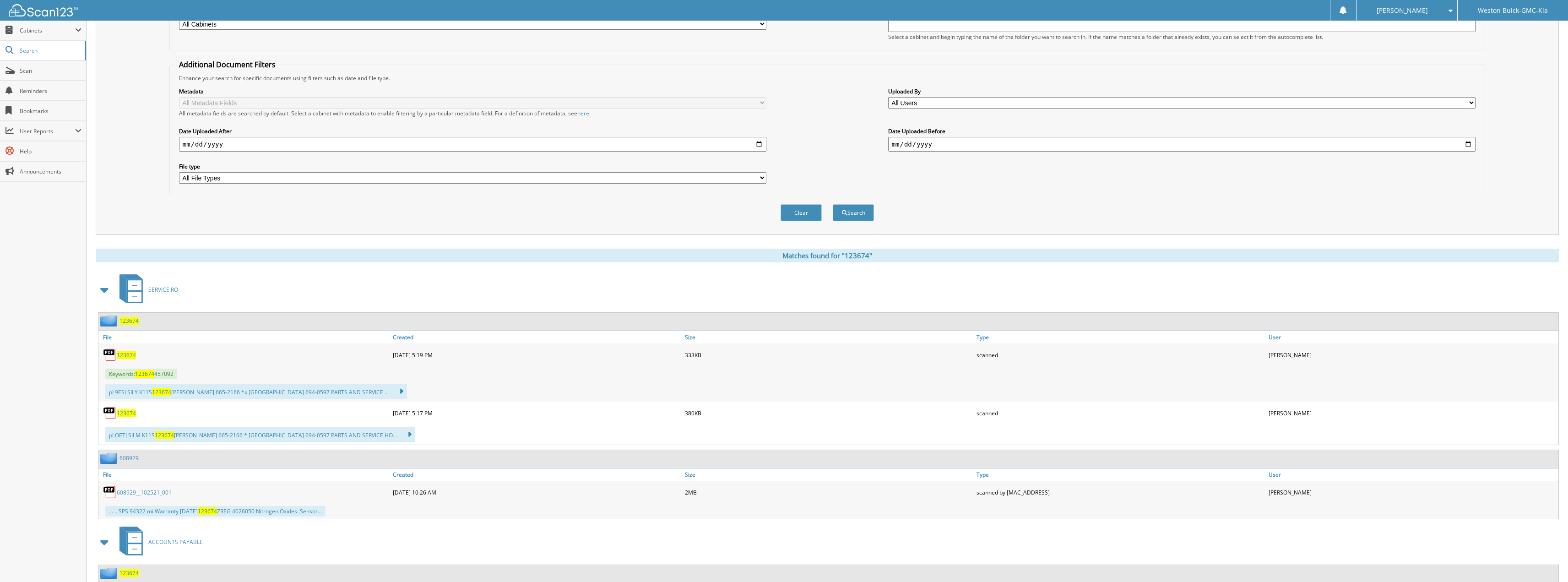
click at [135, 354] on span "123674" at bounding box center [126, 355] width 19 height 8
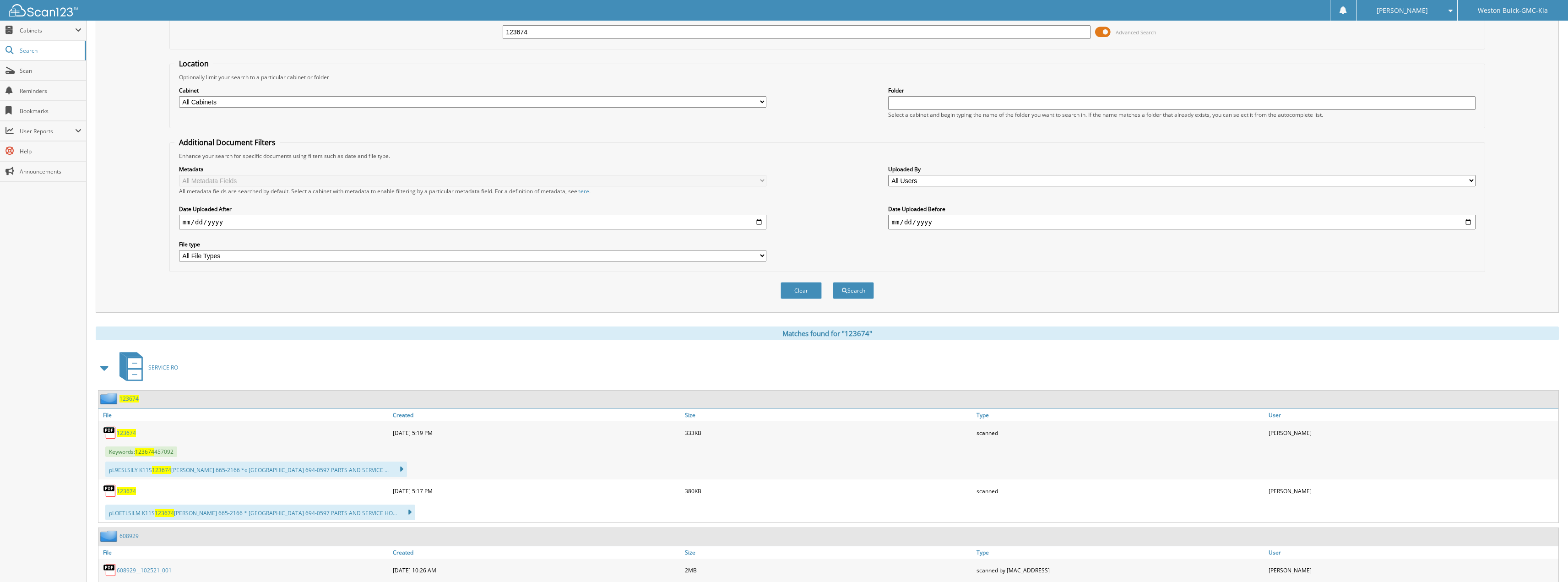
scroll to position [0, 0]
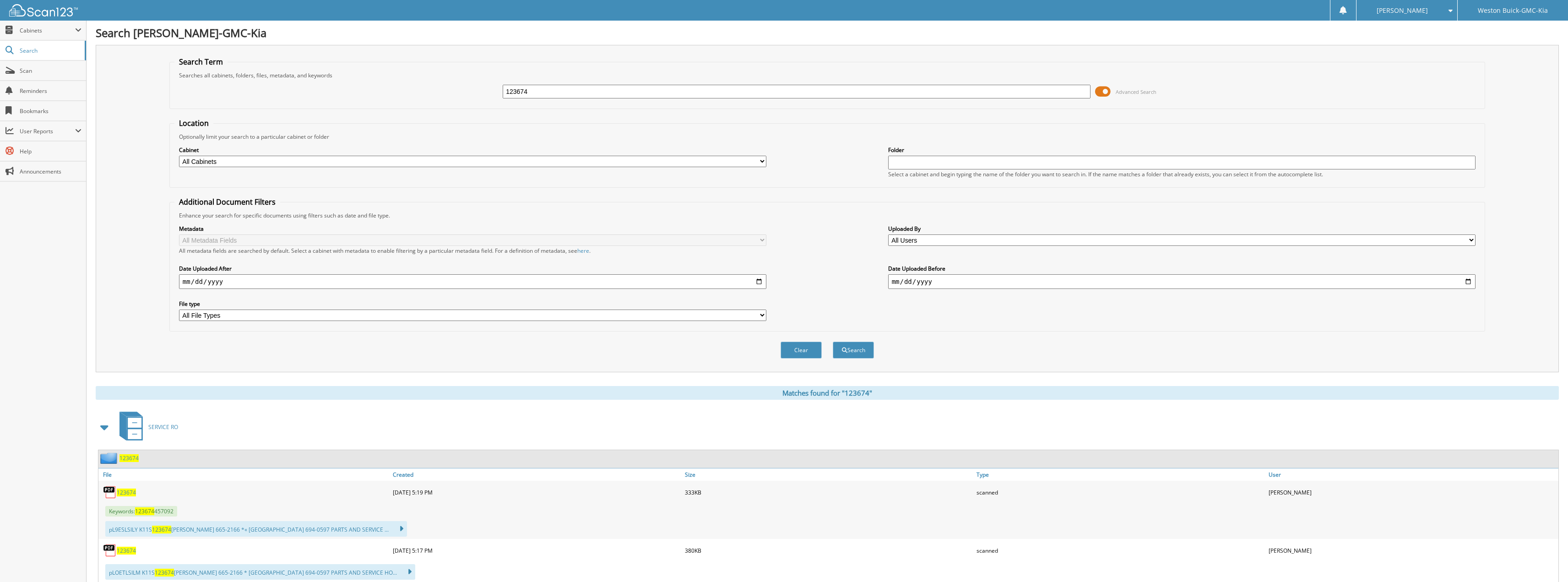
drag, startPoint x: 557, startPoint y: 89, endPoint x: 446, endPoint y: 53, distance: 116.7
click at [451, 53] on div "Search Term Searches all cabinets, folders, files, metadata, and keywords 12367…" at bounding box center [827, 208] width 1464 height 328
type input "123770"
click at [833, 341] on button "Search" at bounding box center [853, 350] width 41 height 17
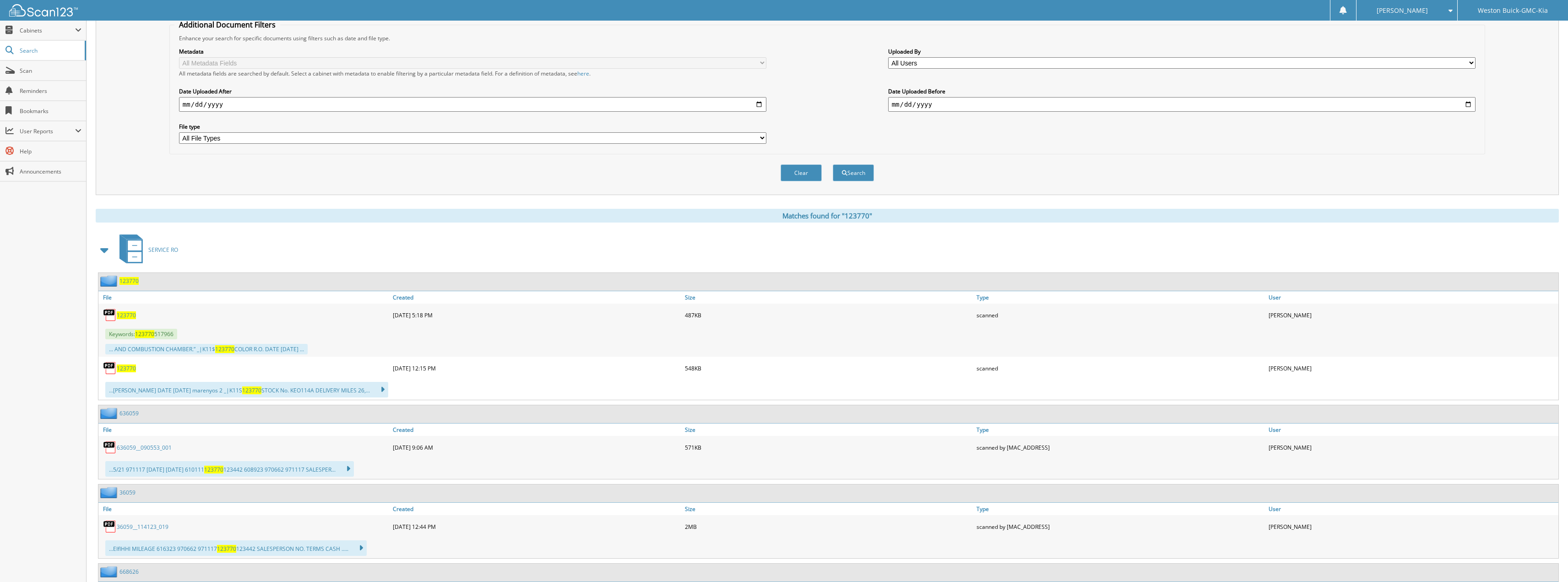
scroll to position [183, 0]
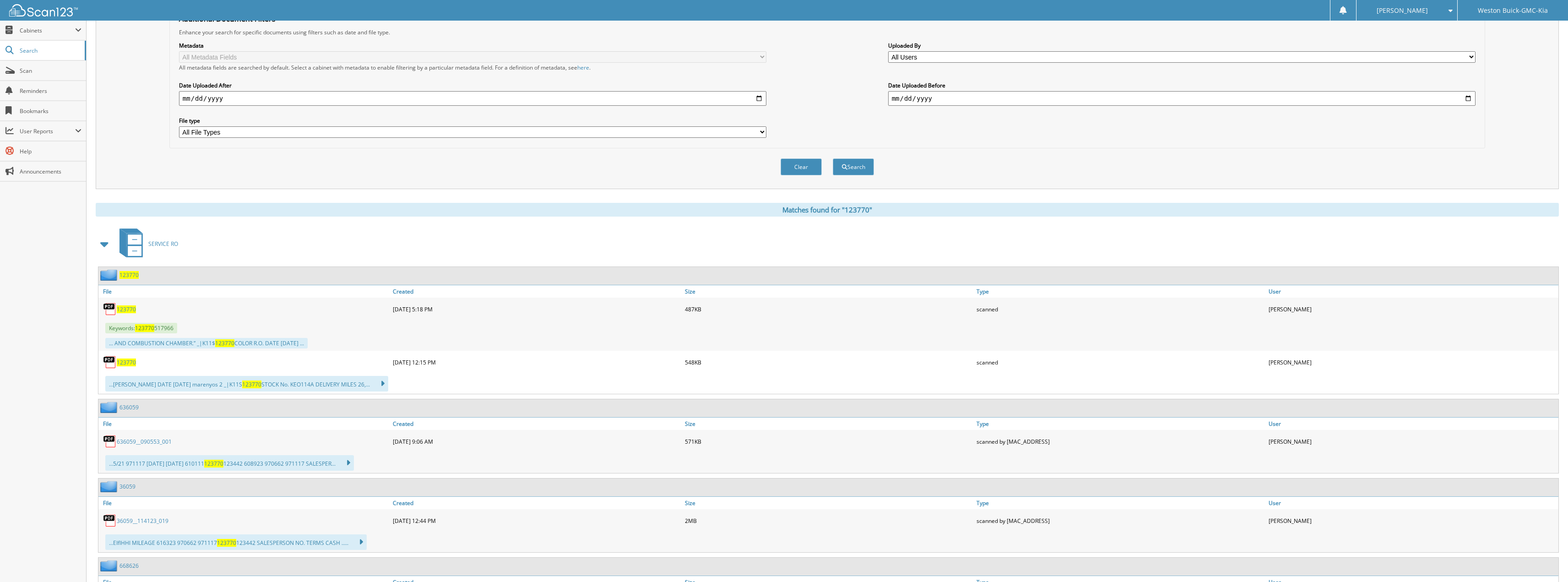
click at [129, 306] on span "123770" at bounding box center [126, 309] width 19 height 8
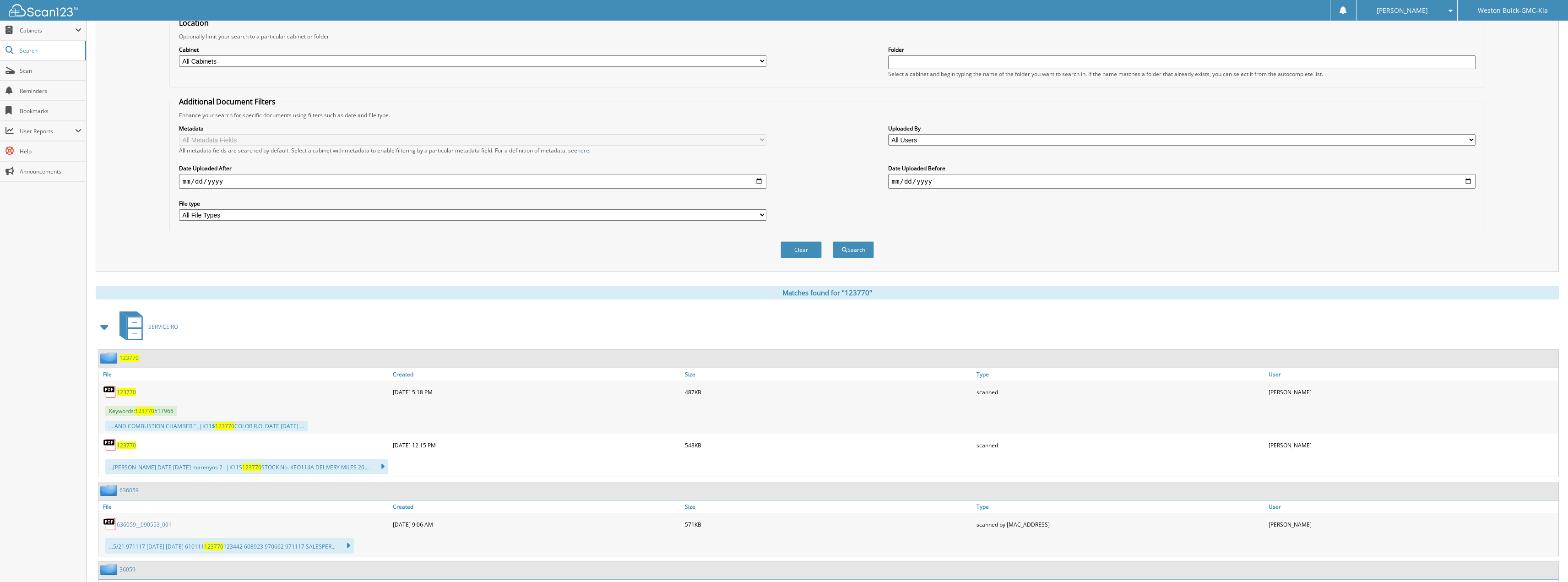
scroll to position [0, 0]
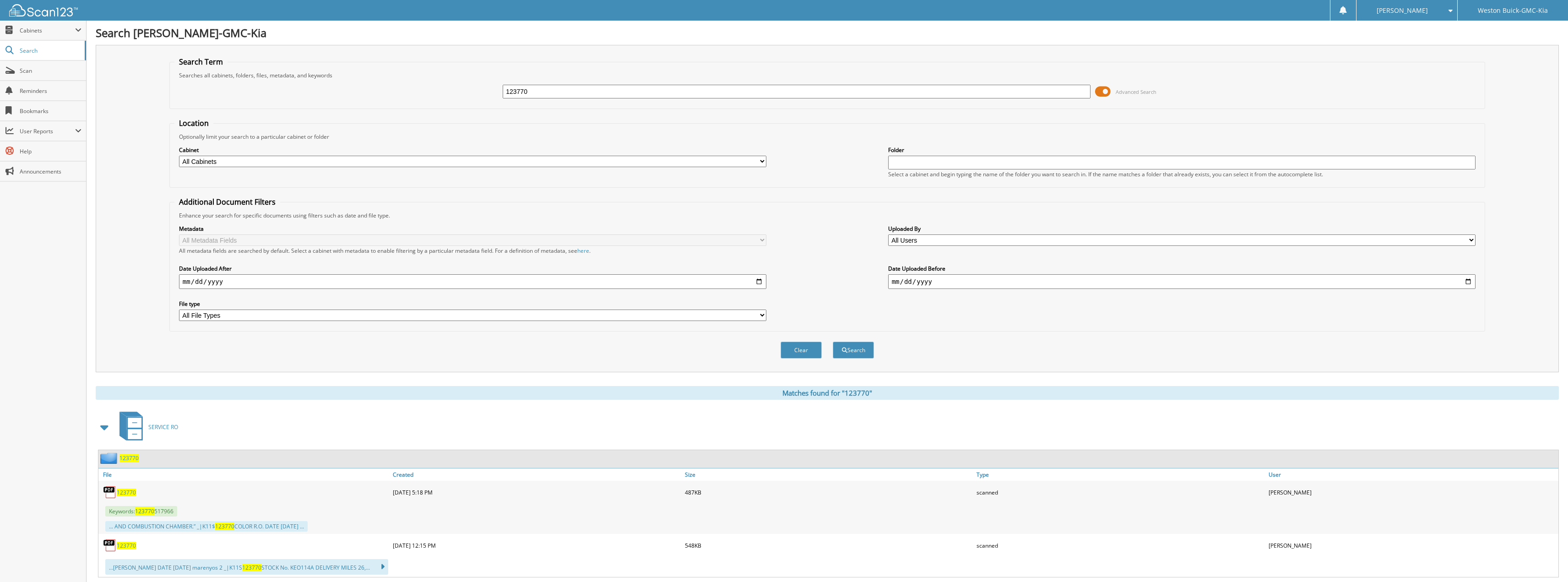
drag, startPoint x: 559, startPoint y: 91, endPoint x: 395, endPoint y: 89, distance: 164.0
click at [396, 84] on div "123770 Advanced Search" at bounding box center [827, 91] width 1306 height 24
type input "123671"
click at [833, 341] on button "Search" at bounding box center [853, 350] width 41 height 17
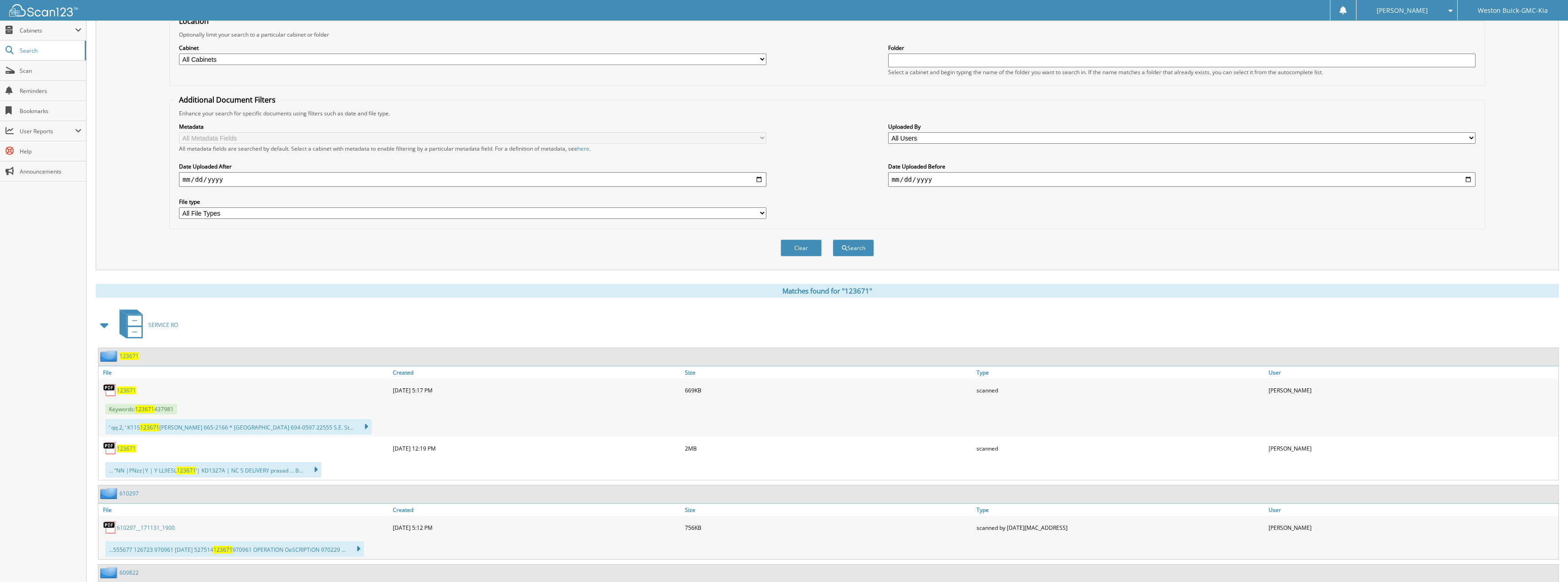
scroll to position [183, 0]
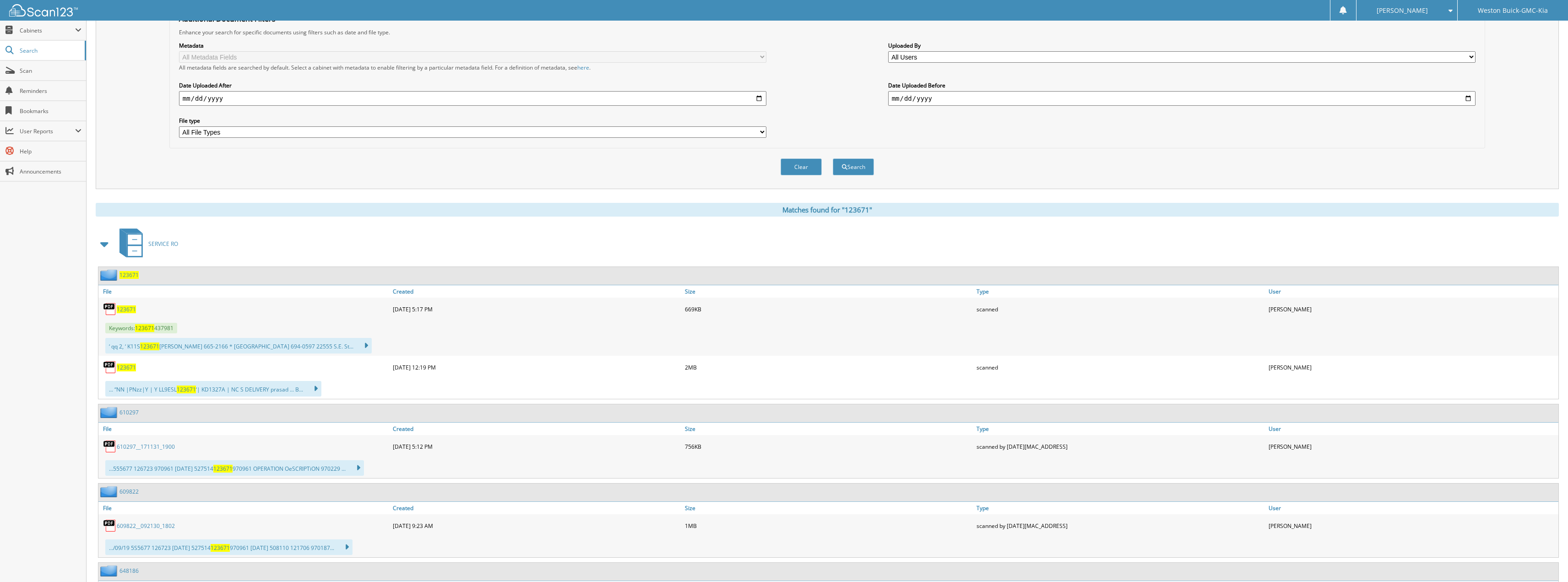
click at [128, 313] on span "123671" at bounding box center [126, 309] width 19 height 8
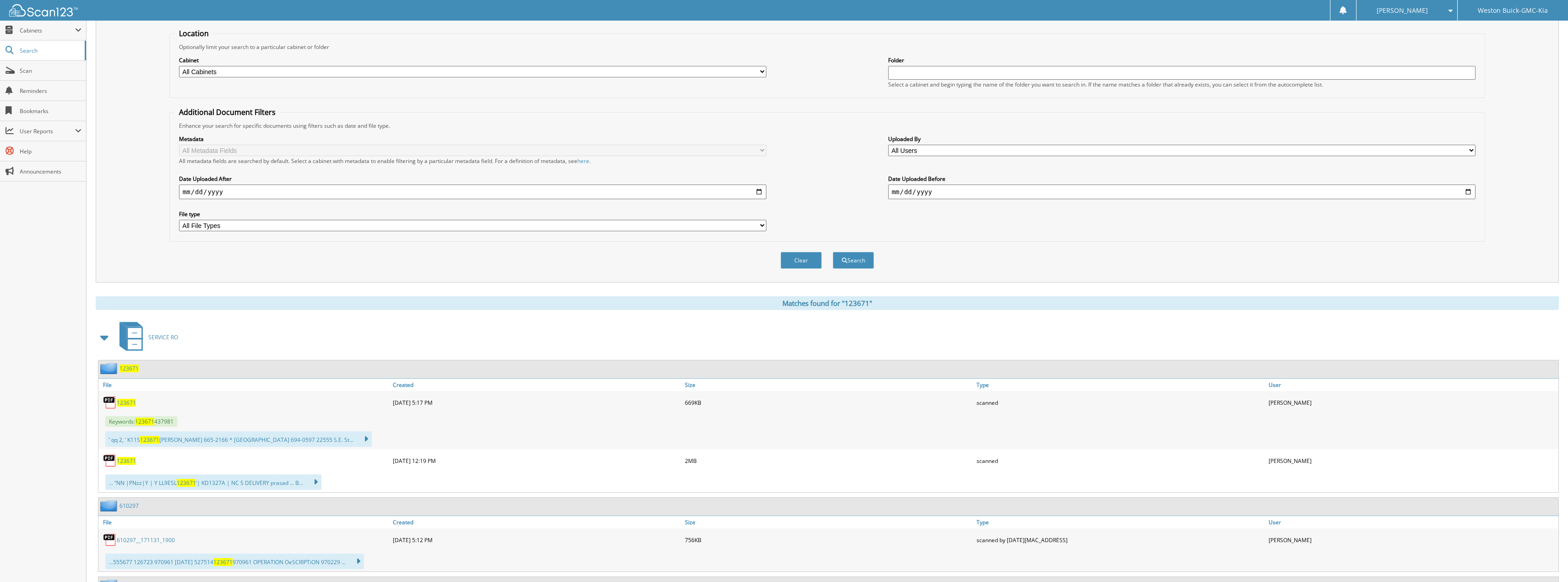
scroll to position [0, 0]
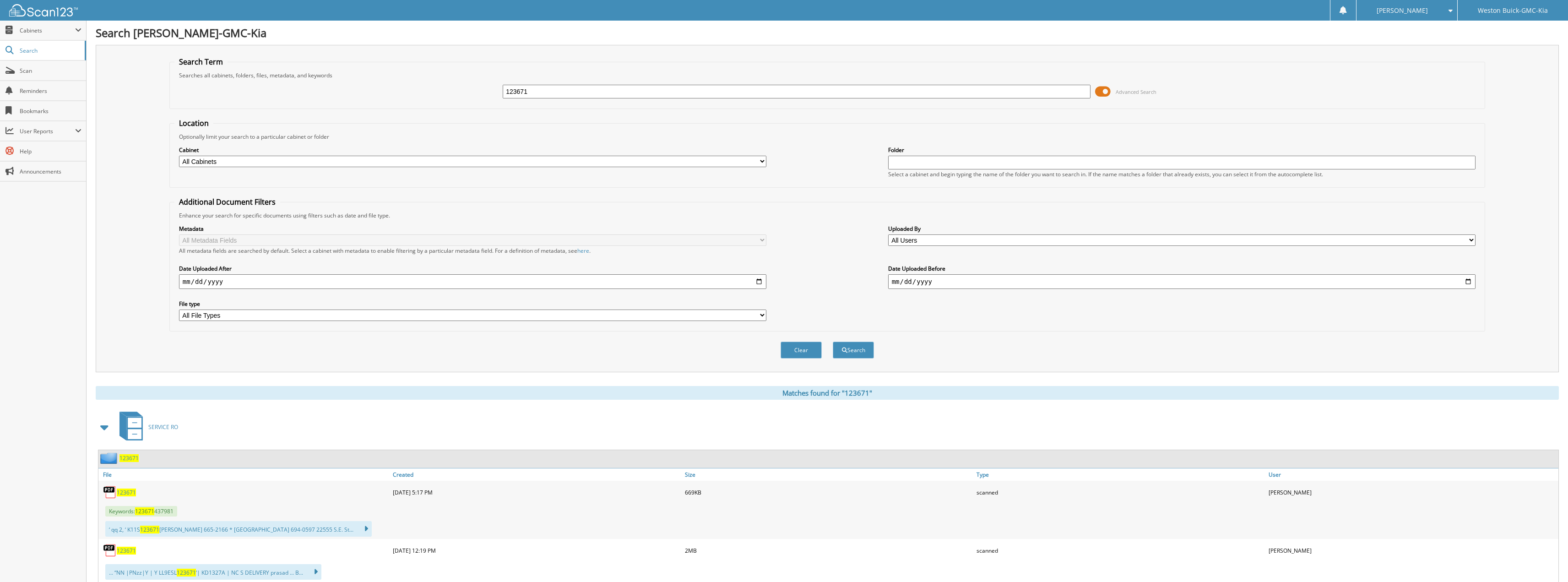
drag, startPoint x: 323, startPoint y: 120, endPoint x: 307, endPoint y: 122, distance: 16.1
click at [307, 122] on form "Search Term Searches all cabinets, folders, files, metadata, and keywords 12367…" at bounding box center [827, 212] width 1316 height 312
type input "729307"
click at [833, 341] on button "Search" at bounding box center [853, 350] width 41 height 17
click at [127, 489] on link "729307" at bounding box center [126, 493] width 19 height 8
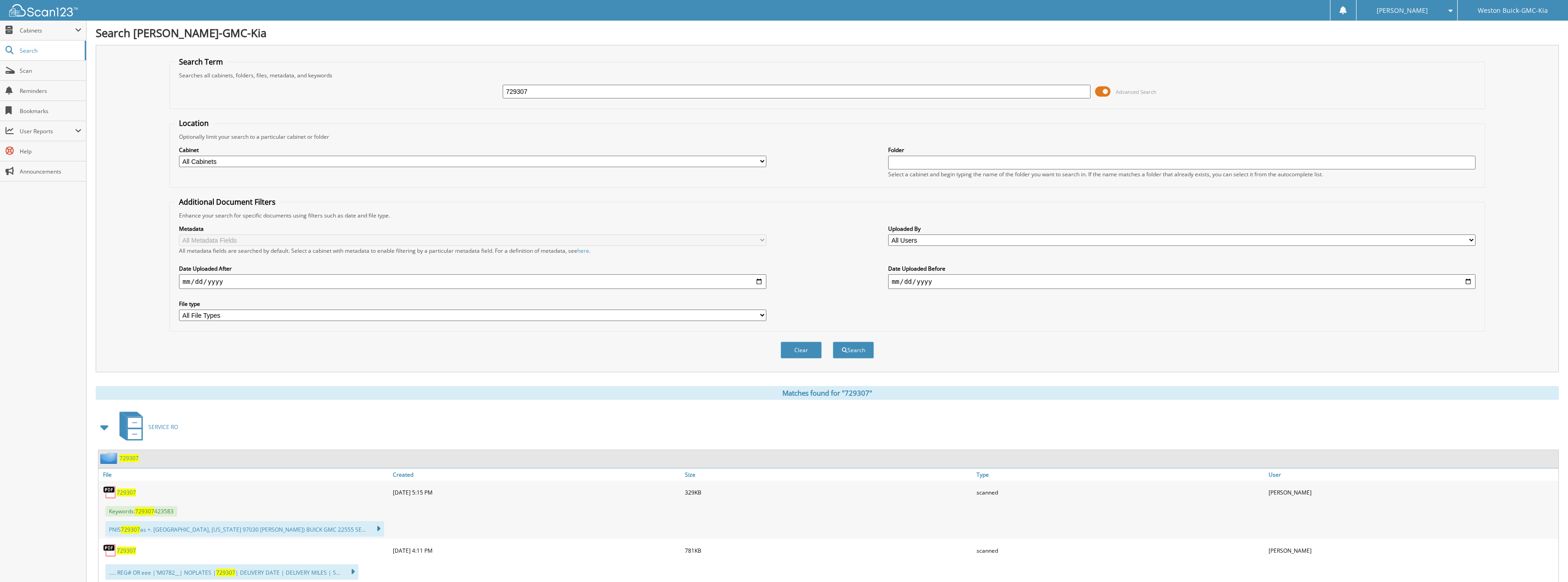
drag, startPoint x: 568, startPoint y: 89, endPoint x: 431, endPoint y: 25, distance: 151.2
click at [436, 28] on div "Search Weston Buick-GMC-Kia Search Term Searches all cabinets, folders, files, …" at bounding box center [827, 365] width 1482 height 730
type input "729306"
click at [833, 341] on button "Search" at bounding box center [853, 350] width 41 height 17
click at [129, 491] on span "729306" at bounding box center [126, 493] width 19 height 8
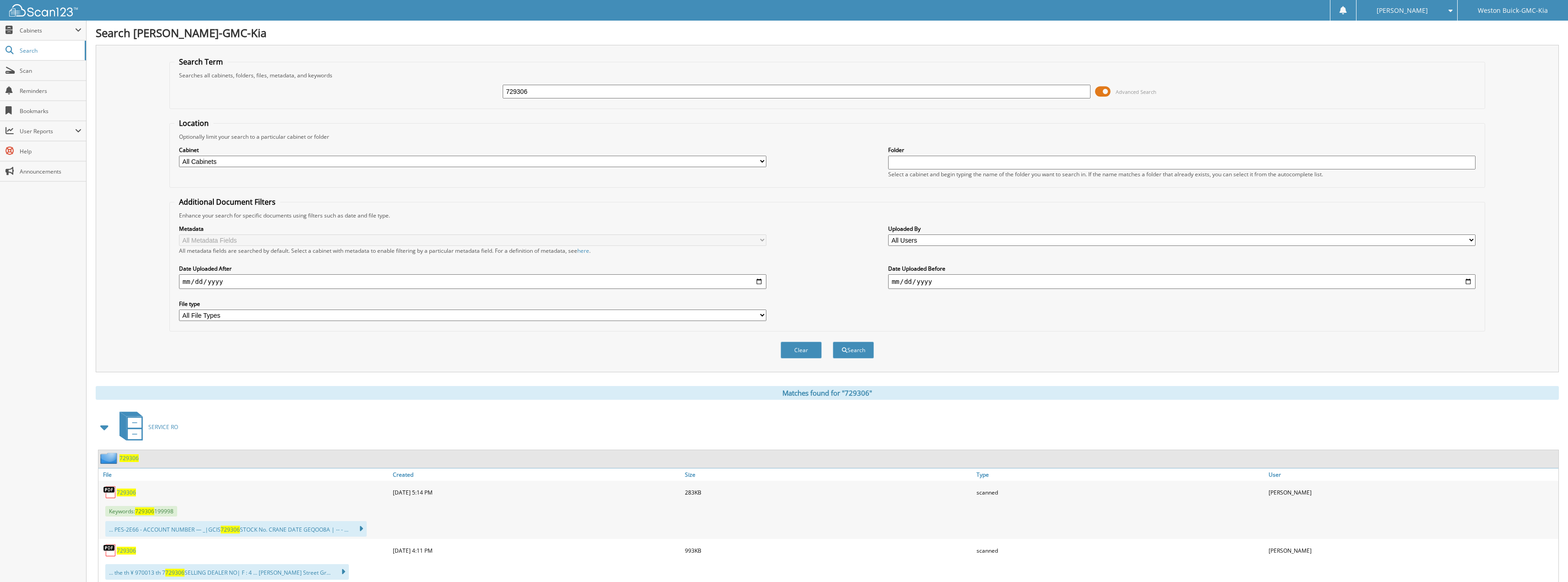
drag, startPoint x: 622, startPoint y: 89, endPoint x: 440, endPoint y: 78, distance: 182.3
click at [481, 91] on div "729306 Advanced Search" at bounding box center [827, 91] width 1306 height 24
type input "729271"
click at [833, 341] on button "Search" at bounding box center [853, 350] width 41 height 17
click at [129, 491] on span "729271" at bounding box center [126, 493] width 19 height 8
